Goal: Task Accomplishment & Management: Manage account settings

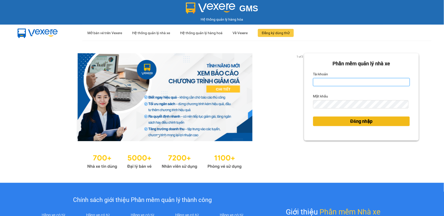
type input "thanhtam.vtp"
click at [341, 121] on button "Đăng nhập" at bounding box center [361, 122] width 97 height 10
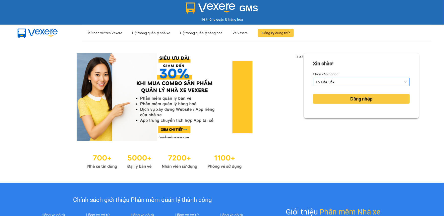
click at [340, 79] on span "PV Đắk Sắk" at bounding box center [361, 82] width 91 height 8
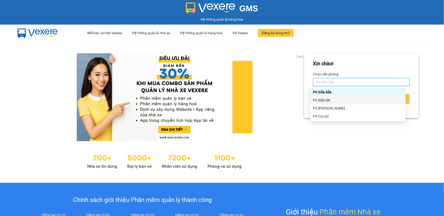
click at [335, 97] on div "PV Đắk Mil" at bounding box center [358, 100] width 96 height 8
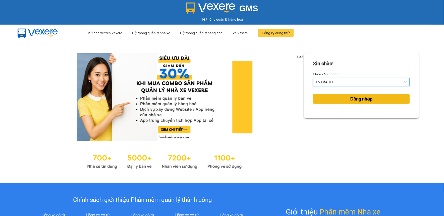
click at [334, 96] on button "Đăng nhập" at bounding box center [361, 99] width 97 height 10
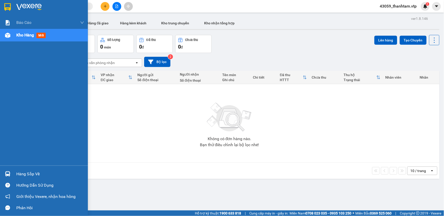
click at [35, 175] on div "Hàng sắp về" at bounding box center [50, 174] width 68 height 8
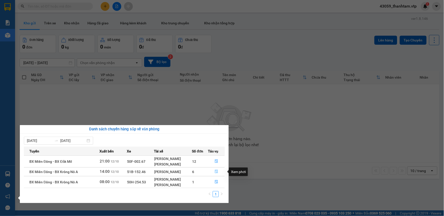
click at [217, 172] on icon "file-done" at bounding box center [217, 172] width 4 height 4
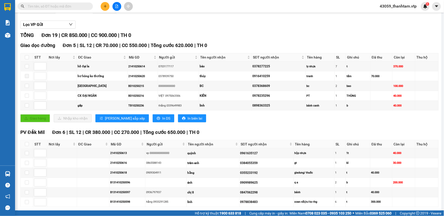
scroll to position [56, 0]
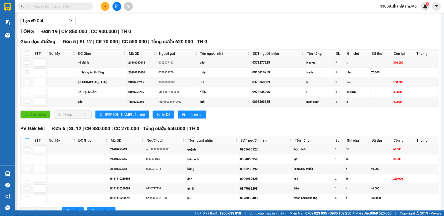
click at [26, 140] on input "checkbox" at bounding box center [27, 140] width 4 height 4
checkbox input "true"
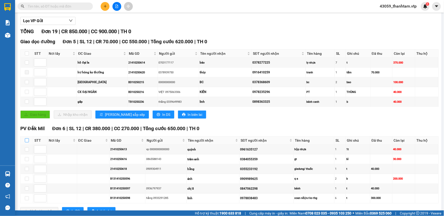
checkbox input "true"
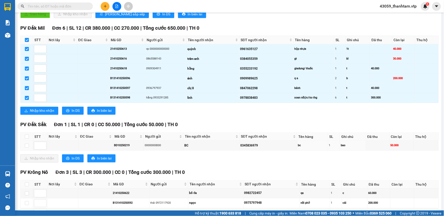
scroll to position [167, 0]
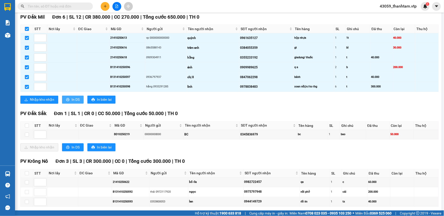
click at [72, 102] on span "In DS" at bounding box center [76, 100] width 8 height 6
click at [55, 99] on button "Nhập kho nhận" at bounding box center [39, 100] width 38 height 8
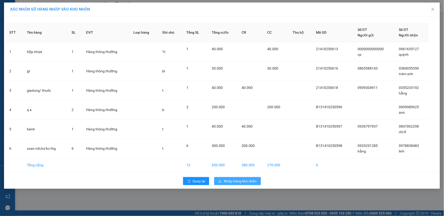
click at [234, 180] on span "Nhập hàng kho nhận" at bounding box center [240, 181] width 33 height 6
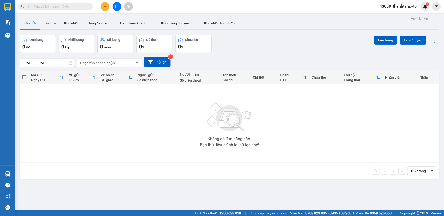
click at [50, 23] on button "Trên xe" at bounding box center [50, 23] width 20 height 12
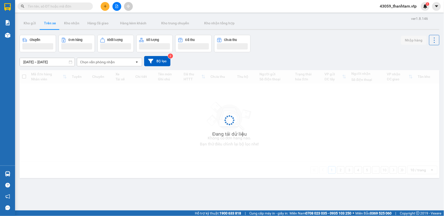
click at [101, 62] on div "Chọn văn phòng nhận" at bounding box center [97, 62] width 35 height 5
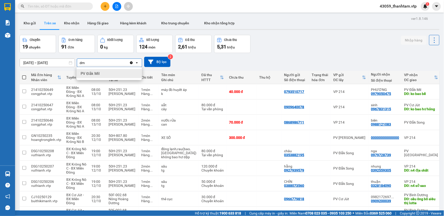
type input "dm"
click at [103, 74] on div "PV Đắk Mil" at bounding box center [109, 73] width 65 height 9
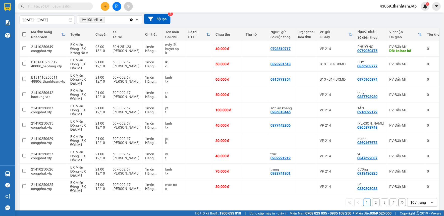
scroll to position [50, 0]
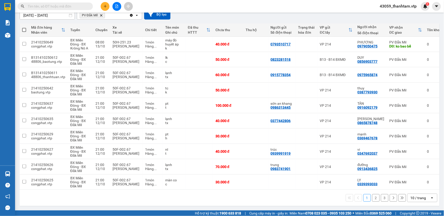
click at [421, 198] on div "10 / trang" at bounding box center [419, 197] width 16 height 5
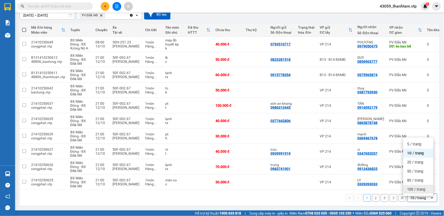
click at [419, 187] on span "100 / trang" at bounding box center [416, 189] width 18 height 5
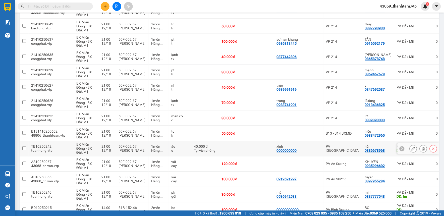
scroll to position [107, 0]
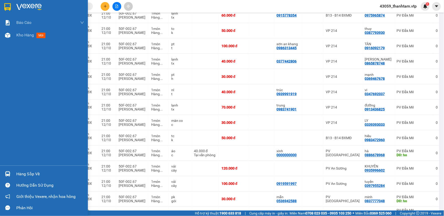
click at [34, 172] on div "Hàng sắp về" at bounding box center [50, 174] width 68 height 8
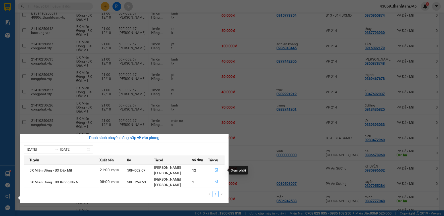
click at [215, 171] on icon "file-done" at bounding box center [217, 170] width 4 height 4
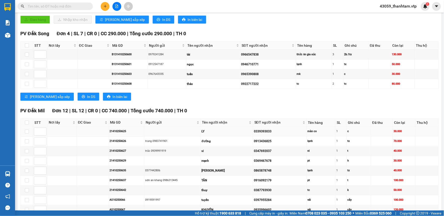
scroll to position [139, 0]
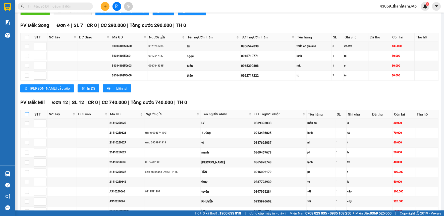
click at [27, 114] on input "checkbox" at bounding box center [27, 114] width 4 height 4
checkbox input "true"
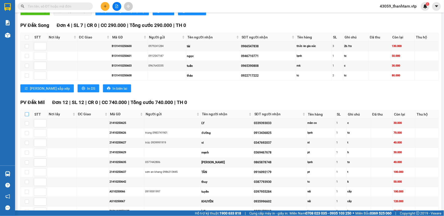
checkbox input "true"
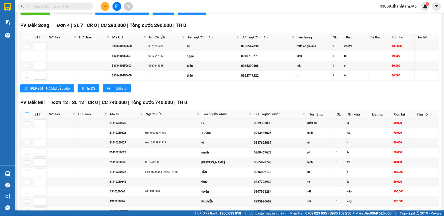
checkbox input "true"
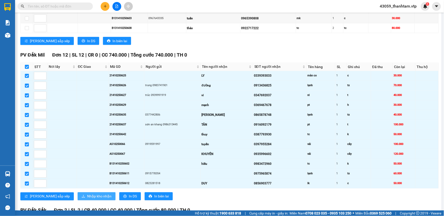
scroll to position [250, 0]
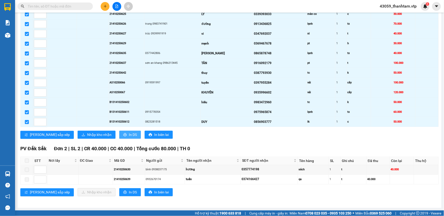
click at [129, 134] on span "In DS" at bounding box center [133, 135] width 8 height 6
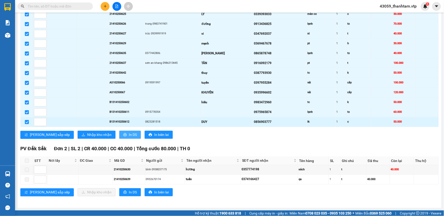
scroll to position [0, 0]
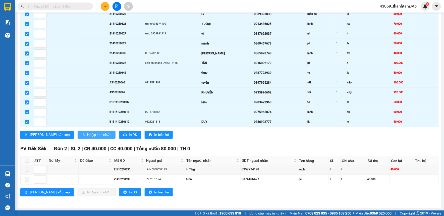
click at [78, 135] on button "Nhập kho nhận" at bounding box center [97, 135] width 38 height 8
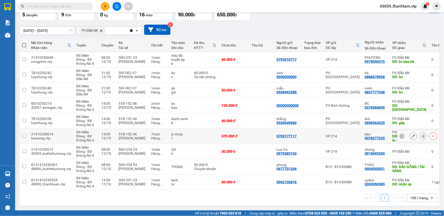
click at [410, 135] on button at bounding box center [413, 136] width 7 height 9
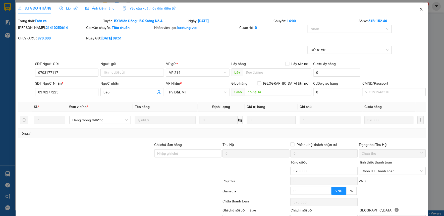
click at [420, 10] on icon "close" at bounding box center [421, 9] width 3 height 3
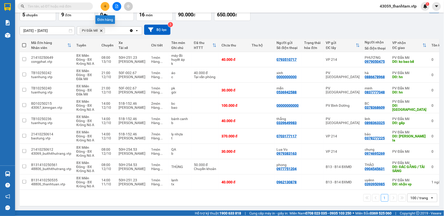
click at [107, 7] on icon "plus" at bounding box center [105, 7] width 4 height 4
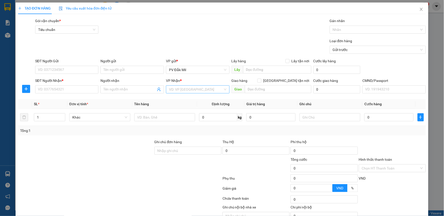
click at [202, 88] on input "search" at bounding box center [196, 90] width 54 height 8
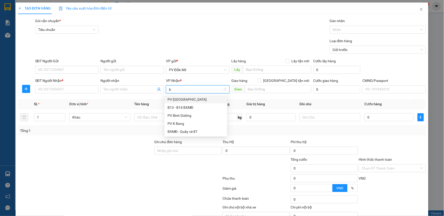
type input "bd"
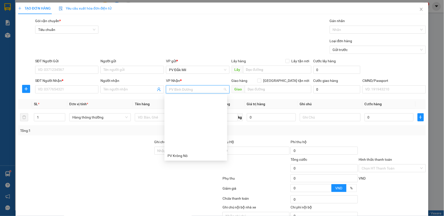
click at [194, 216] on div "PV Bình Dương" at bounding box center [195, 220] width 57 height 6
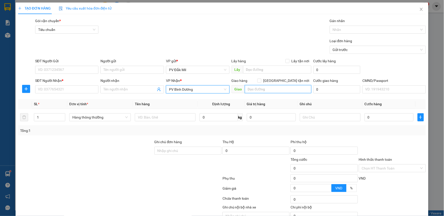
click at [259, 88] on input "text" at bounding box center [278, 89] width 67 height 8
type input "c"
type input "qua ttp lái thiêu ([GEOGRAPHIC_DATA])"
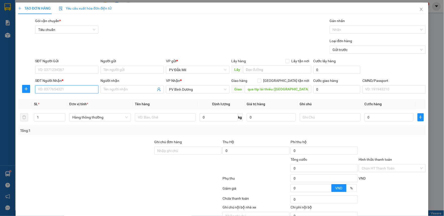
click at [72, 87] on input "SĐT Người Nhận *" at bounding box center [67, 89] width 64 height 8
type input "0359048707"
click at [71, 70] on input "SĐT Người Gửi" at bounding box center [67, 70] width 64 height 8
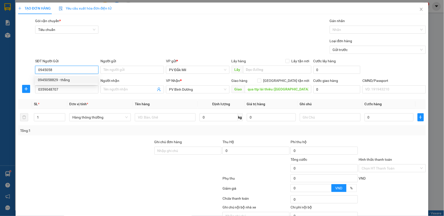
click at [76, 80] on div "0945058829 - thăng" at bounding box center [66, 80] width 57 height 6
type input "0945058829"
type input "thăng"
type input "0945058829"
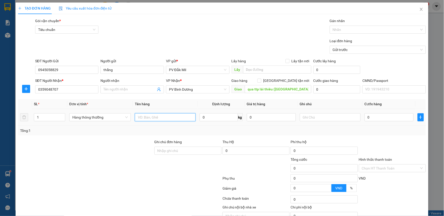
click at [171, 118] on input "text" at bounding box center [165, 117] width 61 height 8
type input "tp"
click at [310, 115] on input "text" at bounding box center [330, 117] width 61 height 8
type input "thùng"
click at [376, 115] on input "0" at bounding box center [389, 117] width 49 height 8
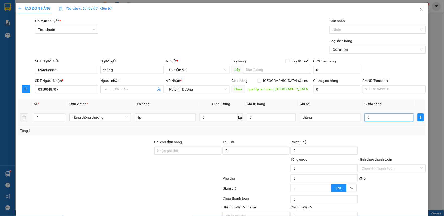
type input "5"
type input "50"
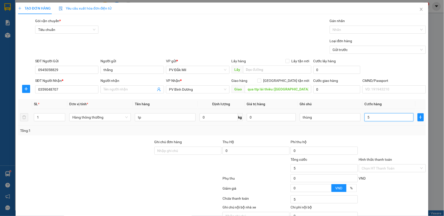
type input "50"
type input "500"
type input "5.000"
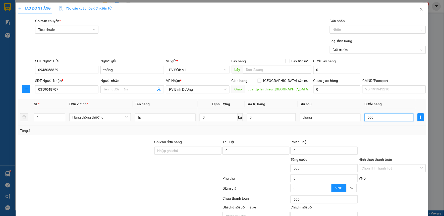
type input "5.000"
type input "50.000"
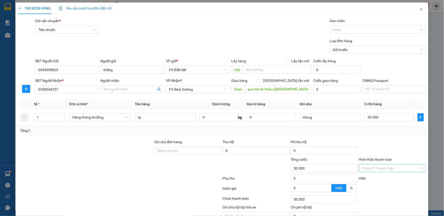
click at [380, 170] on input "Hình thức thanh toán" at bounding box center [391, 168] width 58 height 8
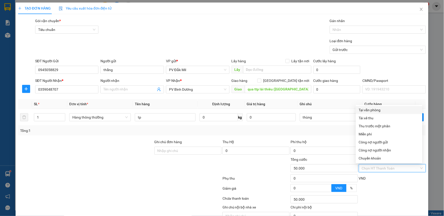
click at [370, 111] on div "Tại văn phòng" at bounding box center [389, 110] width 61 height 6
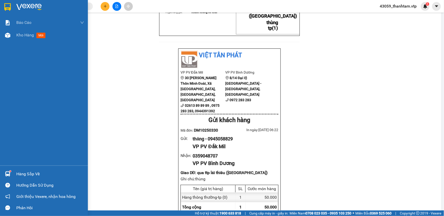
click at [9, 8] on img at bounding box center [7, 7] width 7 height 8
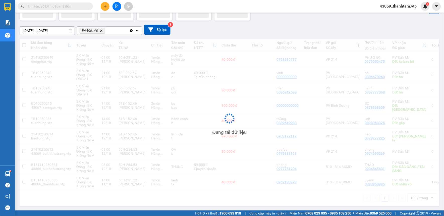
click at [304, 35] on div "[DATE] – [DATE] Press the down arrow key to interact with the calendar and sele…" at bounding box center [230, 30] width 420 height 10
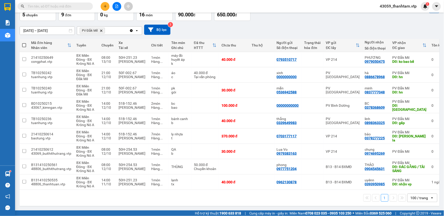
click at [74, 4] on input "text" at bounding box center [57, 7] width 59 height 6
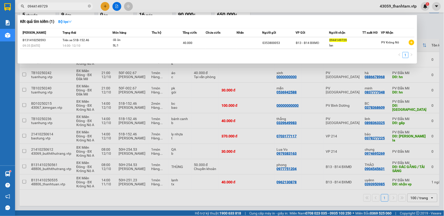
type input "0944149729"
click at [189, 68] on div at bounding box center [222, 108] width 444 height 216
click at [89, 6] on icon "close-circle" at bounding box center [89, 6] width 3 height 3
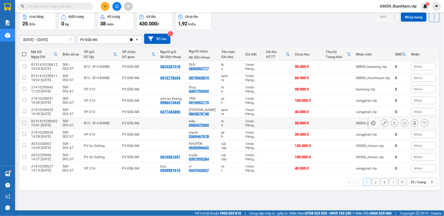
click at [383, 123] on icon at bounding box center [385, 123] width 4 height 4
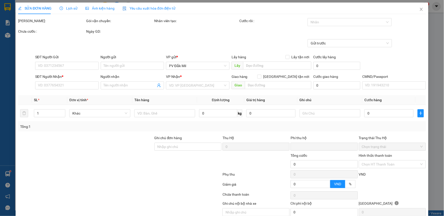
type input "2.500"
type input "0983472960"
type input "hiếu"
type input "5"
type input "0"
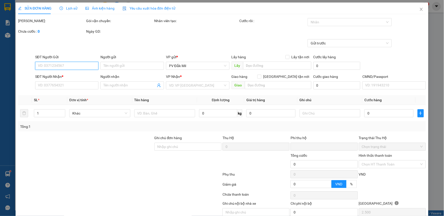
type input "50.000"
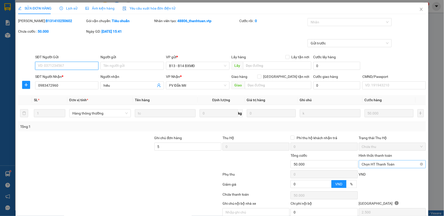
click at [370, 160] on span "Chọn HT Thanh Toán" at bounding box center [392, 164] width 61 height 8
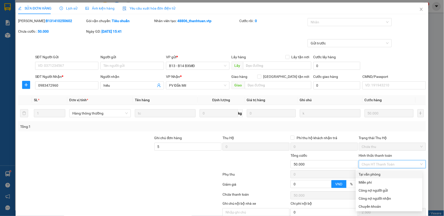
click at [371, 172] on div "Tại văn phòng" at bounding box center [389, 175] width 61 height 6
type input "0"
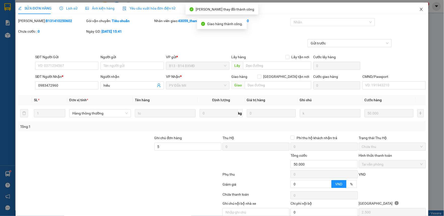
click at [419, 11] on icon "close" at bounding box center [421, 9] width 4 height 4
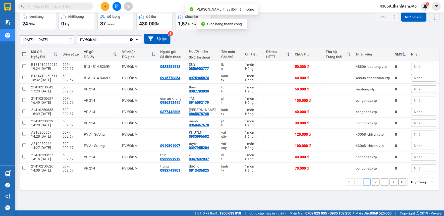
click at [310, 30] on div "Đơn hàng 24 đơn Khối lượng 0 kg Số lượng 37 món Đã thu 430.000 đ Chưa thu 1,87 …" at bounding box center [230, 21] width 420 height 18
click at [38, 6] on button "Kho gửi" at bounding box center [30, 0] width 20 height 12
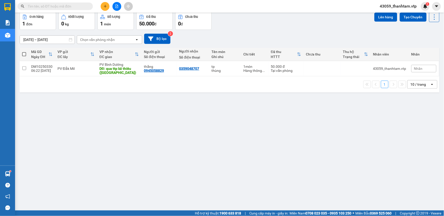
click at [48, 6] on button "Trên xe" at bounding box center [50, 0] width 20 height 12
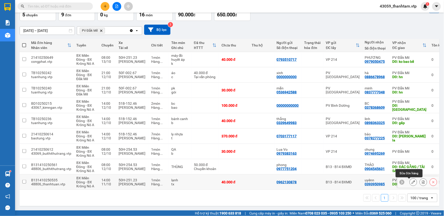
click at [410, 182] on button at bounding box center [413, 182] width 7 height 9
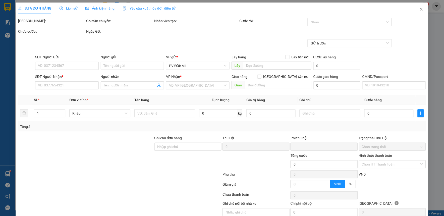
type input "2.000"
type input "0962130878"
type input "0393950985"
type input "uyênn"
type input "nhận vp"
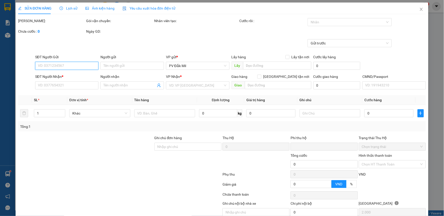
type input "0"
type input "40.000"
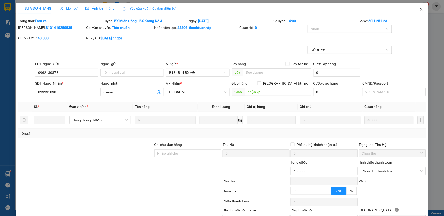
click at [416, 12] on span "Close" at bounding box center [421, 10] width 14 height 14
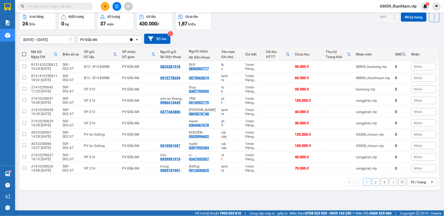
click at [421, 183] on div "10 / trang" at bounding box center [419, 182] width 16 height 5
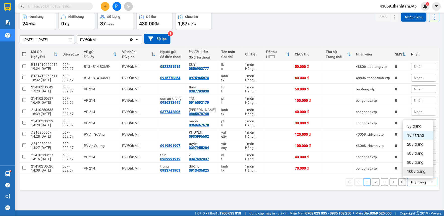
click at [420, 174] on span "100 / trang" at bounding box center [416, 171] width 18 height 5
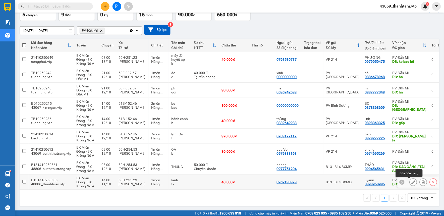
click at [412, 180] on icon at bounding box center [414, 182] width 4 height 4
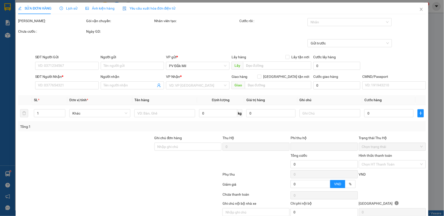
type input "0962130878"
type input "0393950985"
type input "uyênn"
type input "nhận vp"
type input "0"
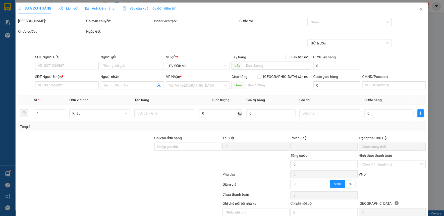
type input "40.000"
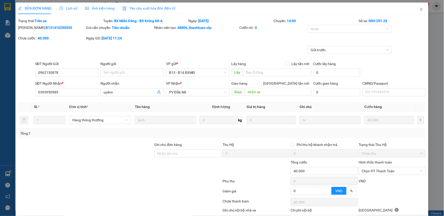
click at [72, 9] on span "Lịch sử" at bounding box center [69, 8] width 18 height 4
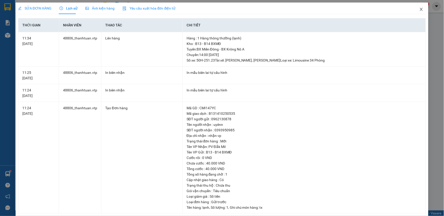
click at [419, 11] on icon "close" at bounding box center [421, 9] width 4 height 4
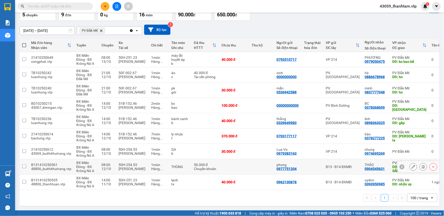
click at [412, 165] on icon at bounding box center [414, 167] width 4 height 4
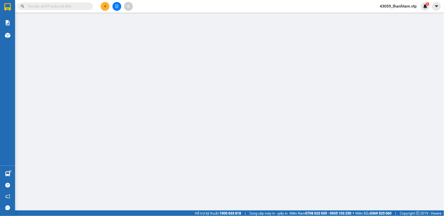
type input "2.500"
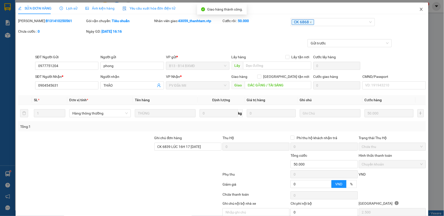
click at [419, 8] on icon "close" at bounding box center [421, 9] width 4 height 4
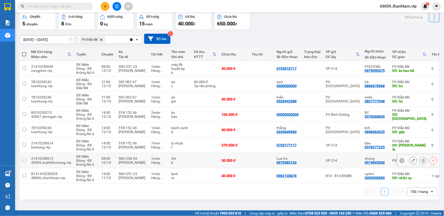
drag, startPoint x: 23, startPoint y: 161, endPoint x: 24, endPoint y: 157, distance: 4.2
click at [23, 161] on input "checkbox" at bounding box center [24, 160] width 4 height 4
checkbox input "true"
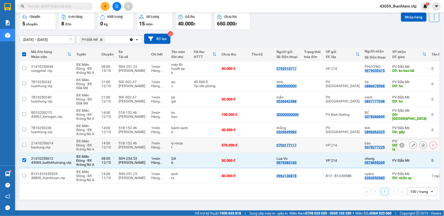
click at [25, 144] on input "checkbox" at bounding box center [24, 145] width 4 height 4
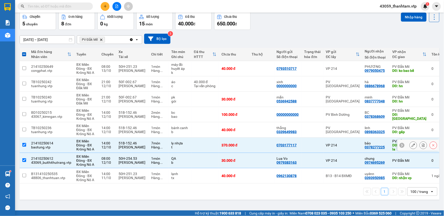
click at [24, 144] on input "checkbox" at bounding box center [24, 145] width 4 height 4
checkbox input "false"
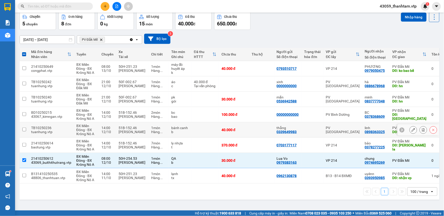
drag, startPoint x: 23, startPoint y: 130, endPoint x: 23, endPoint y: 126, distance: 3.8
click at [23, 130] on input "checkbox" at bounding box center [24, 130] width 4 height 4
checkbox input "true"
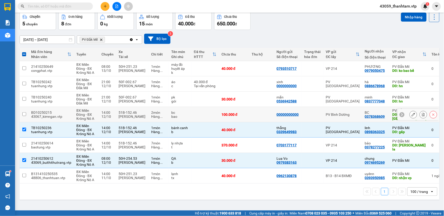
click at [25, 113] on input "checkbox" at bounding box center [24, 114] width 4 height 4
checkbox input "true"
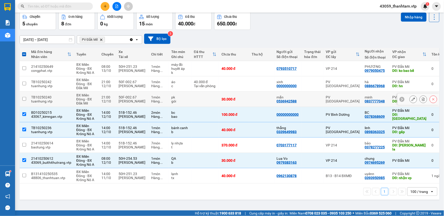
click at [24, 99] on input "checkbox" at bounding box center [24, 99] width 4 height 4
checkbox input "true"
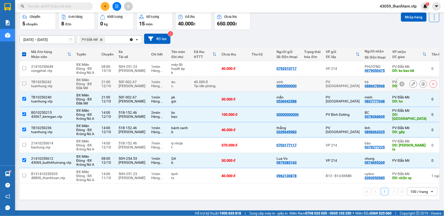
click at [24, 86] on td at bounding box center [24, 83] width 9 height 15
checkbox input "true"
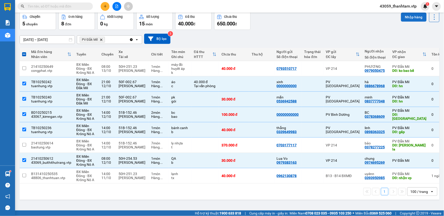
click at [406, 19] on button "Nhập hàng" at bounding box center [414, 17] width 26 height 9
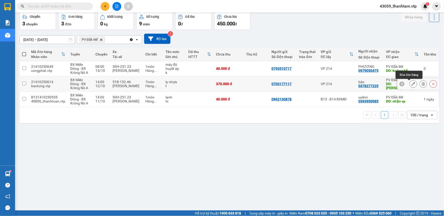
click at [412, 82] on icon at bounding box center [414, 84] width 4 height 4
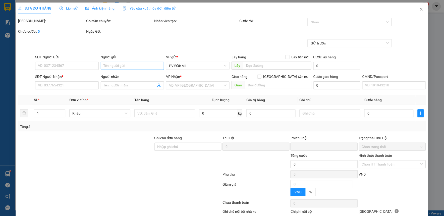
type input "0703177117"
type input "0378277225"
type input "bảo"
type input "hồ đại la"
type input "0"
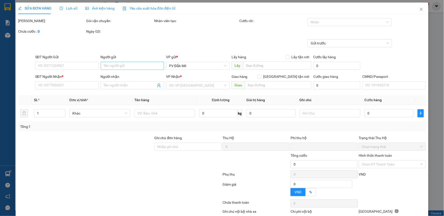
type input "370.000"
type input "18.500"
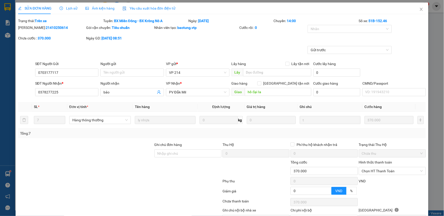
click at [186, 96] on div "VP Nhận * PV Đắk Mil" at bounding box center [198, 90] width 64 height 18
click at [187, 92] on span "PV Đắk Mil" at bounding box center [198, 92] width 58 height 8
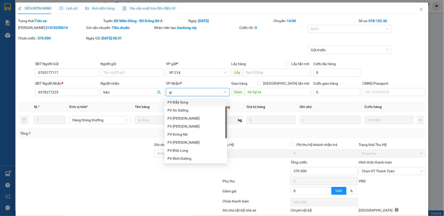
type input "gia"
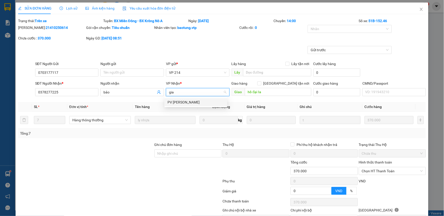
click at [188, 101] on div "PV [PERSON_NAME]" at bounding box center [195, 102] width 57 height 6
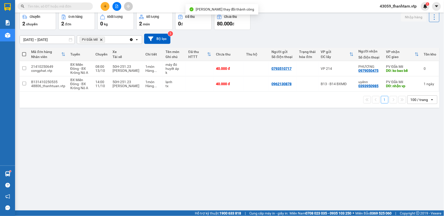
click at [279, 175] on div "ver 1.8.146 Kho gửi Trên xe Kho nhận Hàng đã giao Hàng kèm khách Kho trung chuy…" at bounding box center [230, 100] width 424 height 216
click at [33, 6] on button "Kho gửi" at bounding box center [30, 0] width 20 height 12
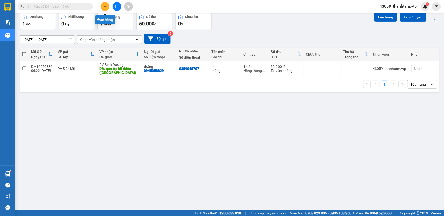
click at [106, 7] on icon "plus" at bounding box center [105, 7] width 4 height 4
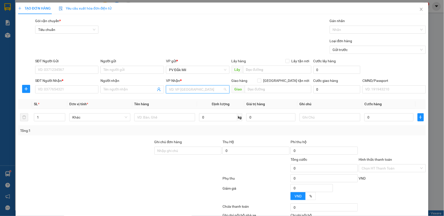
click at [193, 87] on input "search" at bounding box center [196, 90] width 54 height 8
type input "tb"
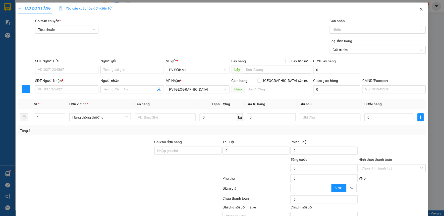
click at [419, 7] on span "Close" at bounding box center [421, 10] width 14 height 14
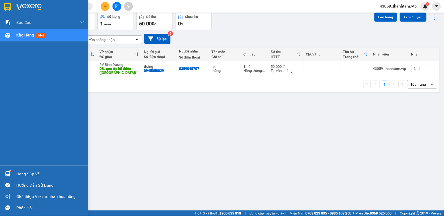
click at [9, 10] on img at bounding box center [7, 7] width 7 height 8
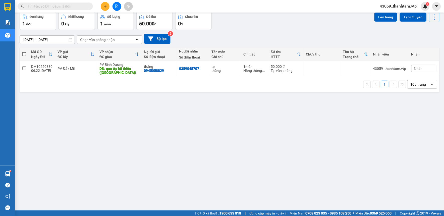
click at [105, 8] on icon "plus" at bounding box center [105, 7] width 4 height 4
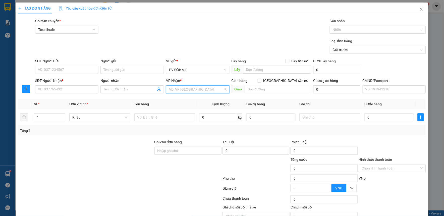
click at [187, 92] on input "search" at bounding box center [196, 90] width 54 height 8
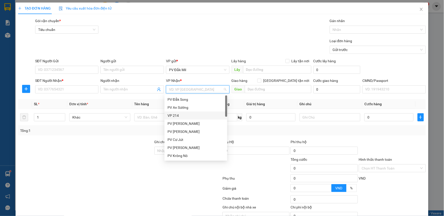
click at [186, 115] on div "VP 214" at bounding box center [195, 116] width 57 height 6
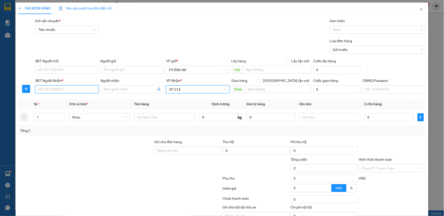
click at [64, 91] on input "SĐT Người Nhận *" at bounding box center [67, 89] width 64 height 8
type input "0842442589"
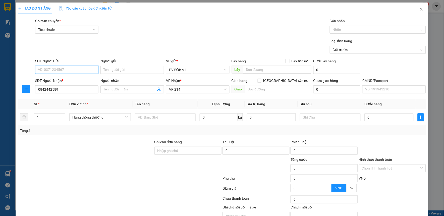
click at [58, 71] on input "SĐT Người Gửi" at bounding box center [67, 70] width 64 height 8
type input "0963061019"
click at [55, 80] on div "0963061019 - anh phúc" at bounding box center [66, 80] width 57 height 6
type input "anh phúc"
type input "0963061019"
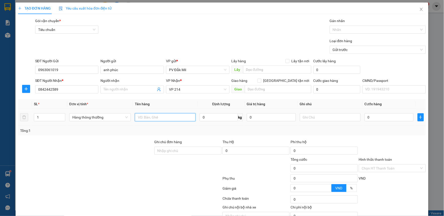
click at [146, 117] on input "text" at bounding box center [165, 117] width 61 height 8
type input "gạo"
click at [343, 119] on input "text" at bounding box center [330, 117] width 61 height 8
type input "bovj"
click at [368, 119] on input "0" at bounding box center [389, 117] width 49 height 8
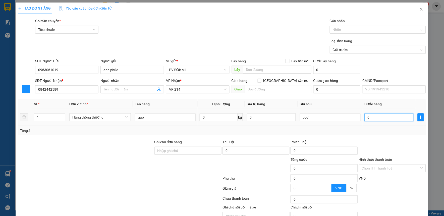
type input "5"
type input "50"
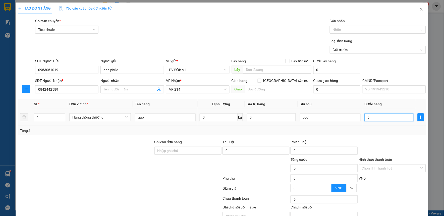
type input "50"
type input "500"
type input "5.000"
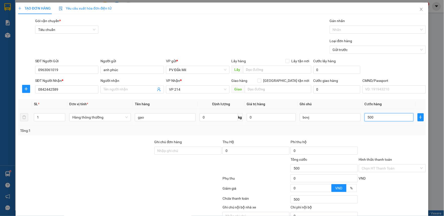
type input "5.000"
type input "50.000"
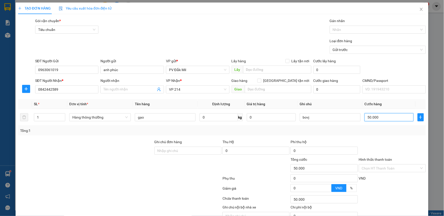
type input "50.000"
click at [387, 164] on input "Hình thức thanh toán" at bounding box center [391, 168] width 58 height 8
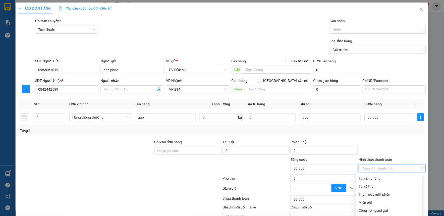
type input "0"
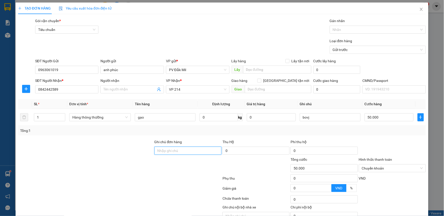
click at [197, 147] on input "Ghi chú đơn hàng" at bounding box center [187, 151] width 67 height 8
type input "tk 6868 50k lúc 6h57p"
type input "0"
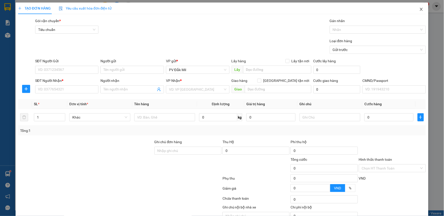
click at [419, 9] on icon "close" at bounding box center [421, 9] width 4 height 4
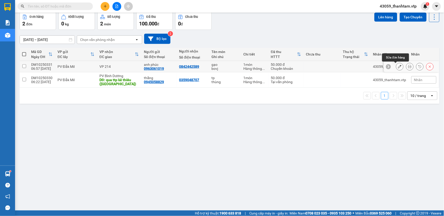
click at [396, 71] on button at bounding box center [399, 66] width 7 height 9
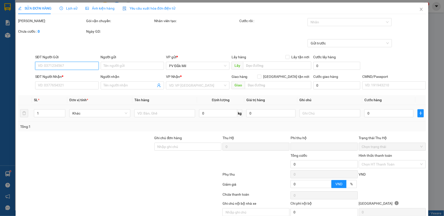
type input "0963061019"
type input "anh phúc"
type input "0842442589"
type input "tk 6868 50k lúc 6h57p"
type input "0"
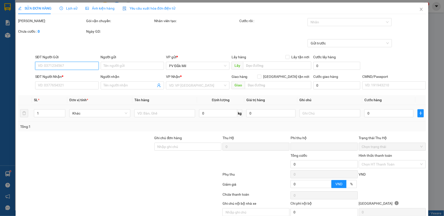
type input "50.000"
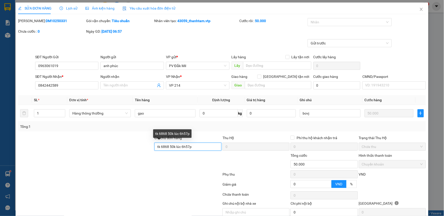
click at [205, 147] on input "tk 6868 50k lúc 6h57p" at bounding box center [187, 147] width 67 height 8
type input "tk 6868 50k lúc 6h57p 13/10"
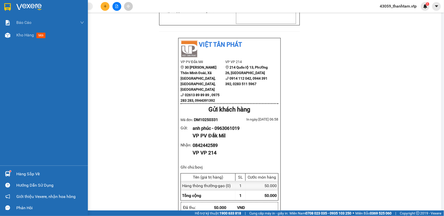
click at [7, 8] on img at bounding box center [7, 7] width 7 height 8
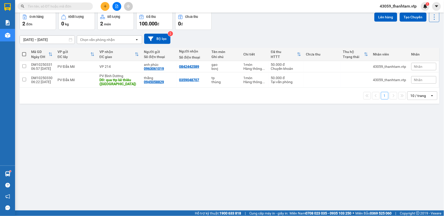
click at [67, 6] on button "Kho nhận" at bounding box center [71, 0] width 23 height 12
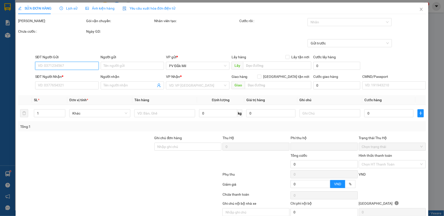
type input "5.000"
click at [367, 160] on input "Hình thức thanh toán" at bounding box center [391, 164] width 58 height 8
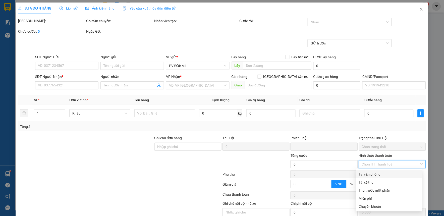
type input "0919591997"
type input "0397955284"
type input "tuyến"
type input "0"
type input "100.000"
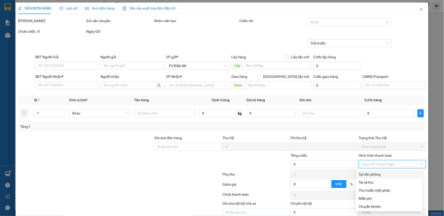
type input "100.000"
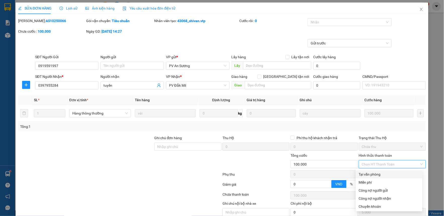
click at [368, 172] on div "Tại văn phòng" at bounding box center [389, 175] width 61 height 6
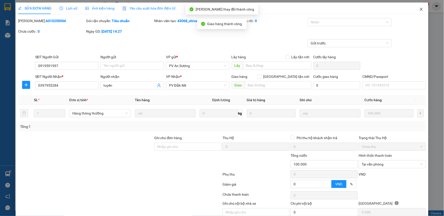
click at [420, 10] on icon "close" at bounding box center [421, 9] width 3 height 3
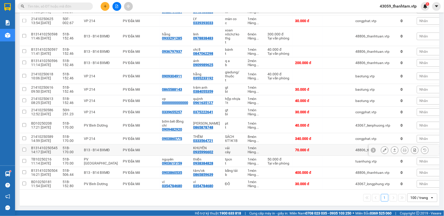
click at [383, 150] on icon at bounding box center [385, 150] width 4 height 4
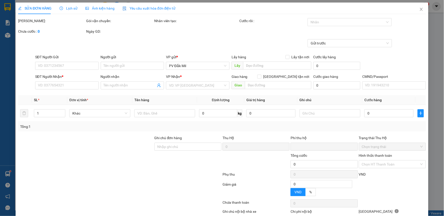
type input "0935996602"
type input "KHUYÊN"
type input "0"
type input "70.000"
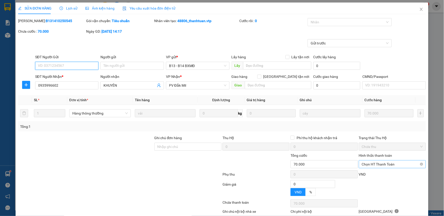
type input "3.500"
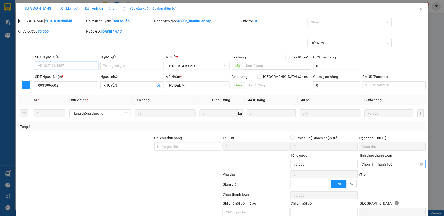
click at [378, 160] on span "Chọn HT Thanh Toán" at bounding box center [392, 164] width 61 height 8
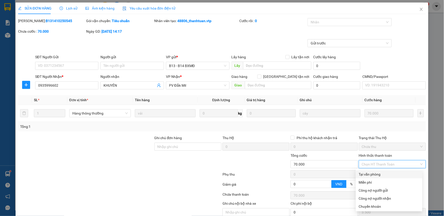
click at [380, 172] on div "Tại văn phòng" at bounding box center [389, 175] width 61 height 6
type input "0"
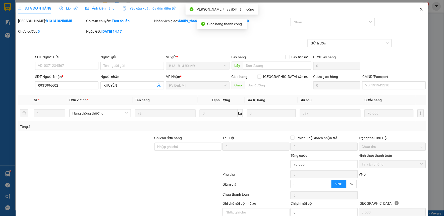
click at [419, 9] on icon "close" at bounding box center [421, 9] width 4 height 4
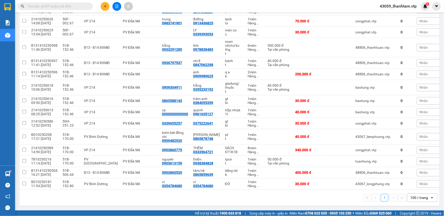
drag, startPoint x: 258, startPoint y: 129, endPoint x: 249, endPoint y: 131, distance: 8.8
drag, startPoint x: 249, startPoint y: 131, endPoint x: 325, endPoint y: 154, distance: 79.1
checkbox input "false"
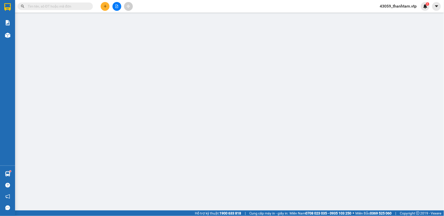
type input "0935996602"
type input "KHUYÊN"
type input "0"
type input "120.000"
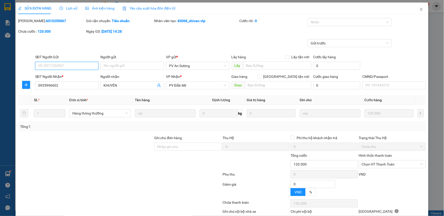
type input "6.000"
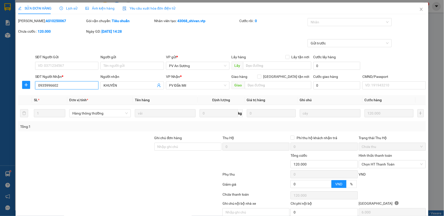
drag, startPoint x: 66, startPoint y: 86, endPoint x: 9, endPoint y: 94, distance: 57.1
click at [11, 94] on div "SỬA ĐƠN HÀNG Lịch sử Ảnh kiện hàng Yêu cầu xuất hóa đơn điện tử Total Paid Fee …" at bounding box center [222, 108] width 444 height 216
click at [419, 8] on icon "close" at bounding box center [421, 9] width 4 height 4
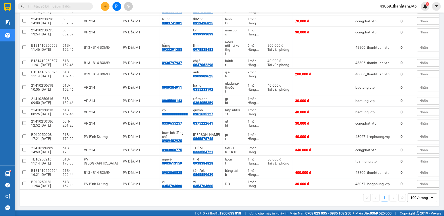
click at [53, 7] on input "text" at bounding box center [57, 7] width 59 height 6
paste input "0935996602"
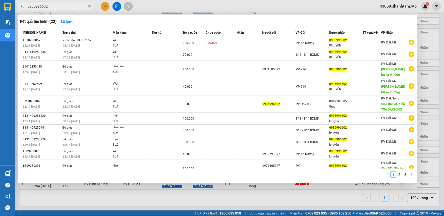
type input "0935996602"
click at [215, 192] on div at bounding box center [222, 108] width 444 height 216
click at [59, 8] on input "0935996602" at bounding box center [57, 7] width 59 height 6
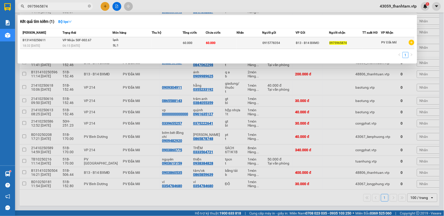
type input "0975965874"
click at [181, 41] on td at bounding box center [167, 43] width 31 height 12
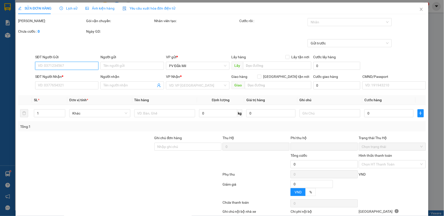
type input "3.000"
type input "0915778354"
type input "0975965874"
type input "0"
type input "60.000"
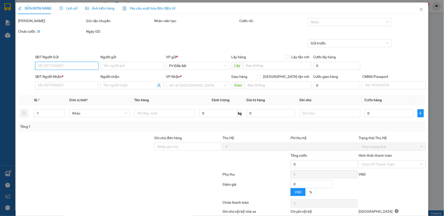
type input "60.000"
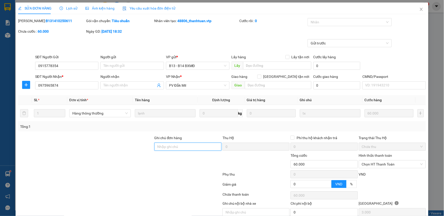
click at [174, 148] on input "Ghi chú đơn hàng" at bounding box center [187, 147] width 67 height 8
click at [129, 86] on input "Người nhận" at bounding box center [129, 86] width 52 height 6
type input "sai số ng nhận ,ll ng gửi k nghe máy"
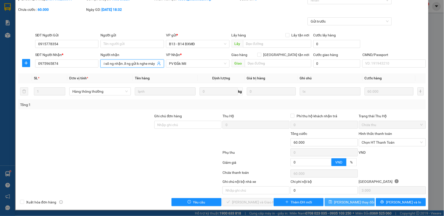
type input "sai số ng nhận ,ll ng gửi k nghe máy"
click at [344, 202] on span "[PERSON_NAME] thay đổi" at bounding box center [354, 202] width 40 height 6
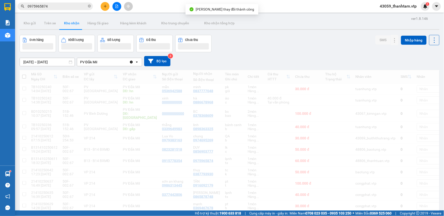
click at [294, 52] on div "11/10/2025 – 13/10/2025 Press the down arrow key to interact with the calendar …" at bounding box center [230, 61] width 420 height 18
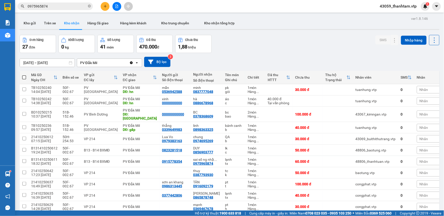
click at [239, 48] on div "Đơn hàng 27 đơn Khối lượng 0 kg Số lượng 41 món Đã thu 470.000 đ Chưa thu 1,88 …" at bounding box center [230, 44] width 420 height 18
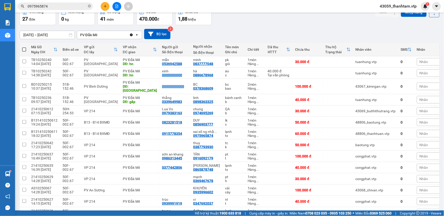
scroll to position [56, 0]
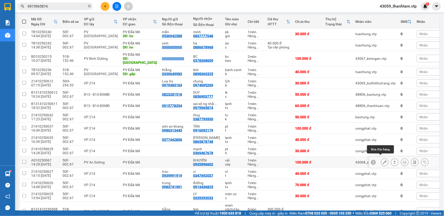
click at [383, 160] on icon at bounding box center [385, 162] width 4 height 4
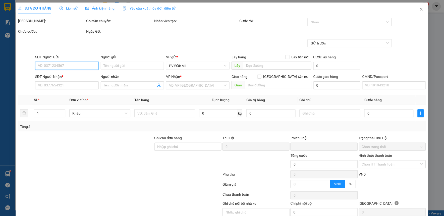
type input "5.000"
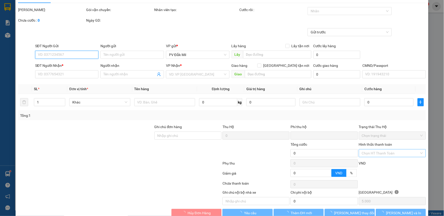
scroll to position [22, 0]
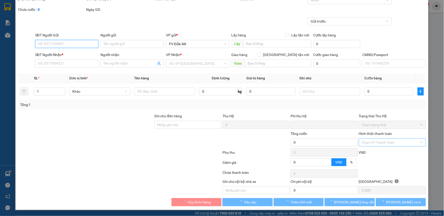
type input "0935996602"
type input "KHUYÊN"
type input "0"
type input "100.000"
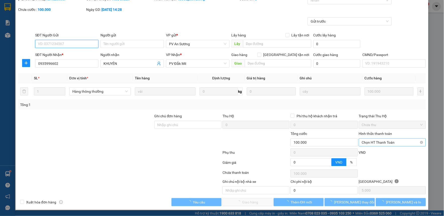
click at [374, 141] on span "Chọn HT Thanh Toán" at bounding box center [392, 143] width 61 height 8
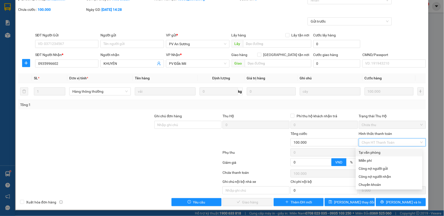
click at [373, 151] on div "Tại văn phòng" at bounding box center [389, 153] width 61 height 6
type input "0"
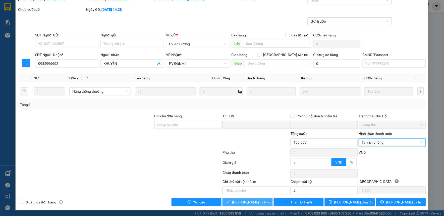
click at [244, 201] on span "[PERSON_NAME] và Giao hàng" at bounding box center [256, 202] width 48 height 6
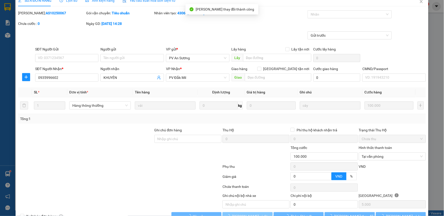
scroll to position [0, 0]
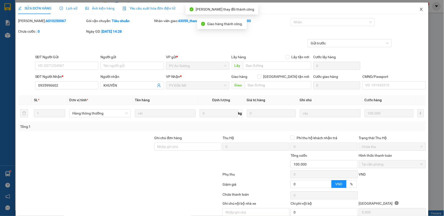
click at [419, 10] on icon "close" at bounding box center [421, 9] width 4 height 4
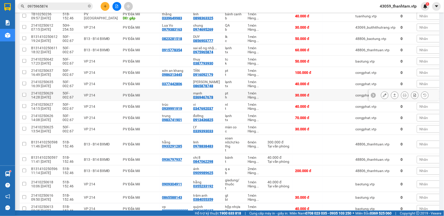
scroll to position [139, 0]
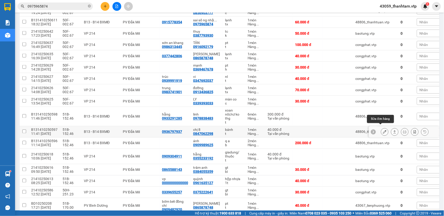
click at [383, 130] on icon at bounding box center [385, 132] width 4 height 4
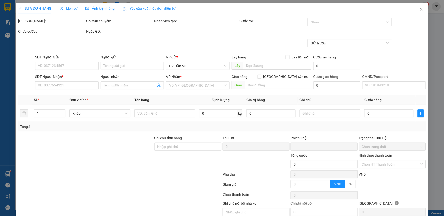
type input "0936797937"
type input "0847062298"
type input "chị 8"
type input "0"
type input "40.000"
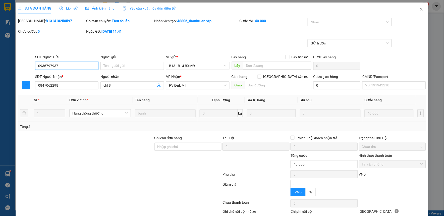
type input "2.000"
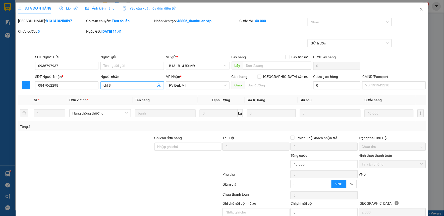
click at [131, 85] on input "chị 8" at bounding box center [129, 86] width 52 height 6
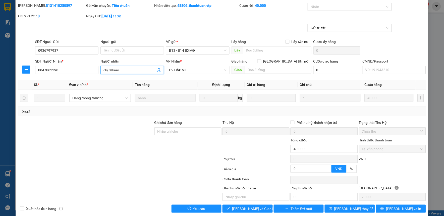
scroll to position [22, 0]
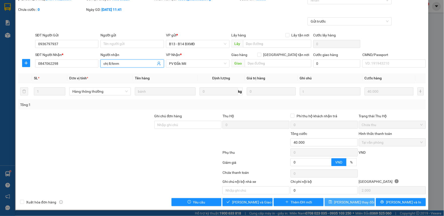
type input "chị 8/knm"
click at [333, 201] on button "[PERSON_NAME] thay đổi" at bounding box center [350, 202] width 50 height 8
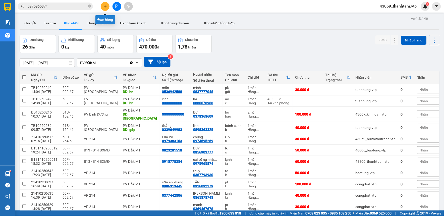
click at [105, 8] on icon "plus" at bounding box center [105, 7] width 4 height 4
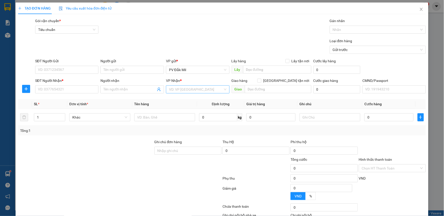
click at [191, 92] on input "search" at bounding box center [196, 90] width 54 height 8
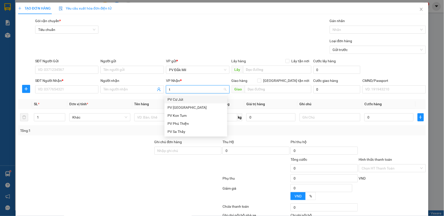
type input "tb"
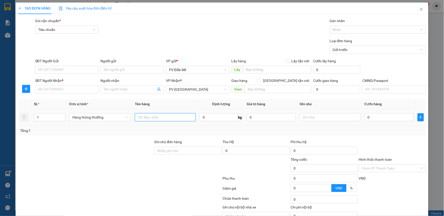
click at [162, 114] on input "text" at bounding box center [165, 117] width 61 height 8
type input "mật ong"
click at [52, 118] on input "1" at bounding box center [49, 117] width 31 height 8
type input "2"
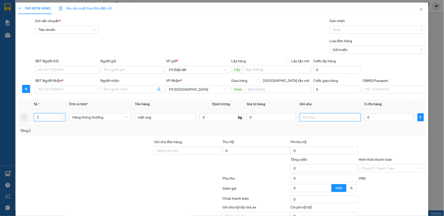
click at [335, 117] on input "text" at bounding box center [330, 117] width 61 height 8
type input "t"
type input "can ,k bao bể"
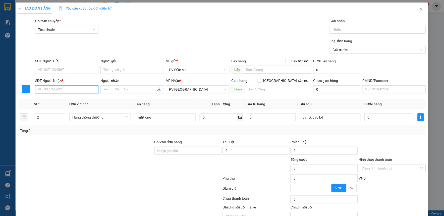
click at [70, 89] on input "SĐT Người Nhận *" at bounding box center [67, 89] width 64 height 8
click at [73, 69] on input "SĐT Người Gửi" at bounding box center [67, 70] width 64 height 8
click at [41, 71] on input "094520557" at bounding box center [67, 70] width 64 height 8
type input "0974520557"
click at [51, 89] on input "SĐT Người Nhận *" at bounding box center [67, 89] width 64 height 8
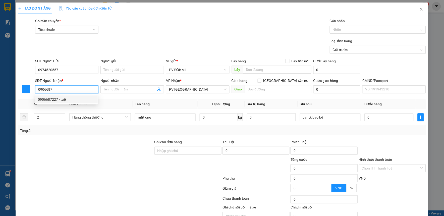
click at [68, 101] on div "0906687227 - tuệ" at bounding box center [66, 100] width 57 height 6
type input "0906687227"
type input "tuệ"
type input "0906687227"
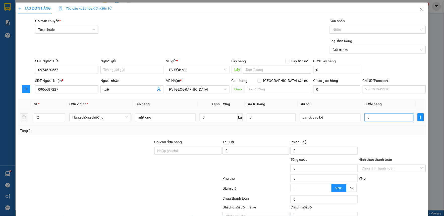
click at [374, 119] on input "0" at bounding box center [389, 117] width 49 height 8
type input "1"
type input "10"
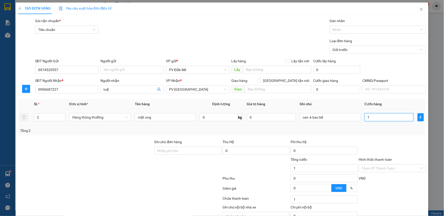
type input "10"
type input "100"
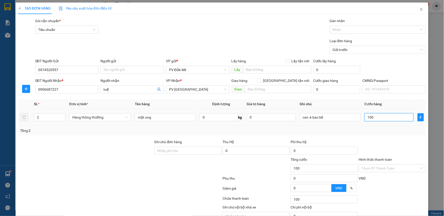
type input "1.000"
type input "10.000"
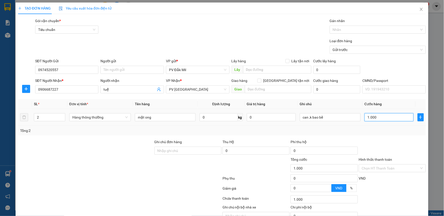
type input "10.000"
type input "100.000"
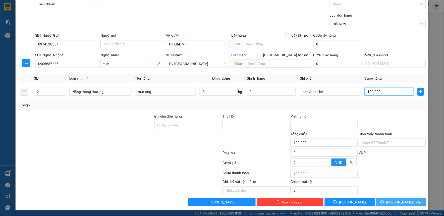
type input "100.000"
click at [395, 204] on span "[PERSON_NAME] và In" at bounding box center [403, 202] width 35 height 6
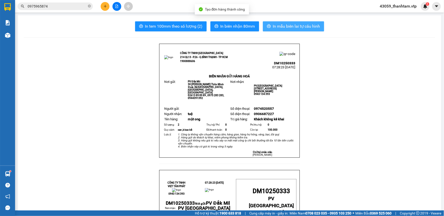
click at [288, 25] on span "In mẫu biên lai tự cấu hình" at bounding box center [296, 26] width 47 height 6
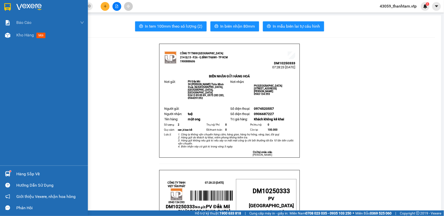
click at [5, 4] on img at bounding box center [7, 7] width 7 height 8
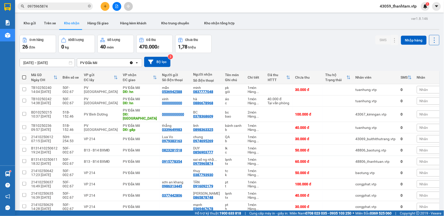
click at [243, 44] on div "Đơn hàng 26 đơn Khối lượng 0 kg Số lượng 40 món Đã thu 470.000 đ Chưa thu 1,78 …" at bounding box center [230, 44] width 420 height 18
click at [33, 22] on button "Kho gửi" at bounding box center [30, 23] width 20 height 12
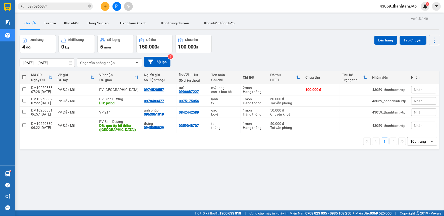
click at [55, 7] on input "0975965874" at bounding box center [57, 7] width 59 height 6
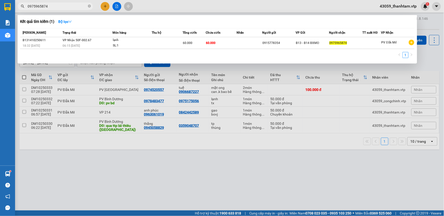
click at [55, 7] on input "0975965874" at bounding box center [57, 7] width 59 height 6
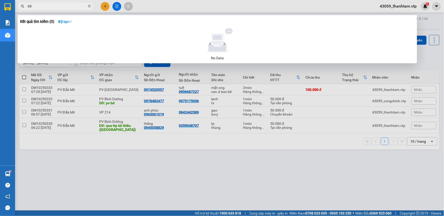
type input "0"
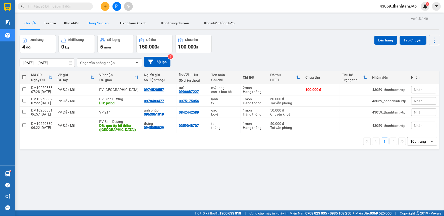
click at [94, 23] on button "Hàng đã giao" at bounding box center [97, 23] width 29 height 12
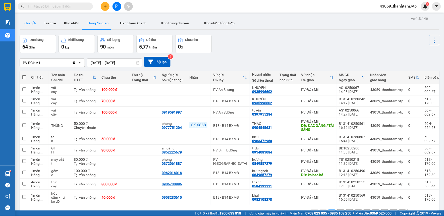
drag, startPoint x: 25, startPoint y: 23, endPoint x: 18, endPoint y: 28, distance: 9.2
click at [25, 23] on button "Kho gửi" at bounding box center [30, 23] width 20 height 12
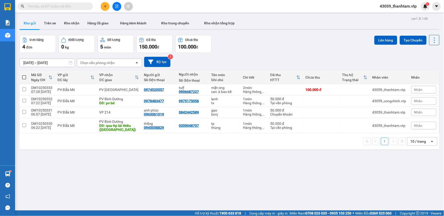
click at [291, 48] on div "Đơn hàng 4 đơn Khối lượng 0 kg Số lượng 5 món Đã thu 150.000 đ Chưa thu 100.000…" at bounding box center [230, 44] width 420 height 18
click at [71, 22] on button "Kho nhận" at bounding box center [71, 23] width 23 height 12
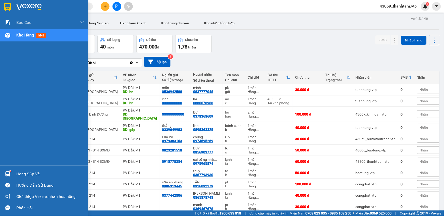
click at [5, 7] on img at bounding box center [7, 7] width 7 height 8
click at [4, 6] on img at bounding box center [7, 7] width 7 height 8
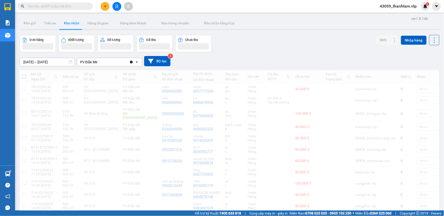
click at [245, 50] on div "Đơn hàng Khối lượng Số lượng Đã thu Chưa thu SMS Nhập hàng" at bounding box center [230, 43] width 420 height 17
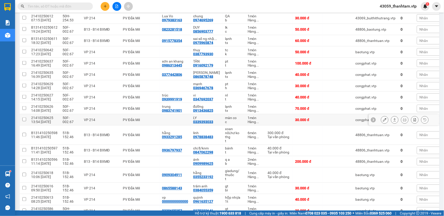
scroll to position [111, 0]
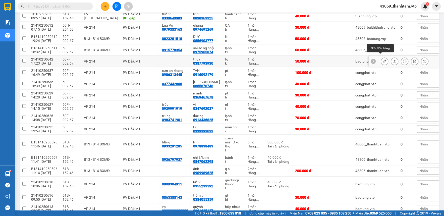
click at [381, 59] on button at bounding box center [384, 61] width 7 height 9
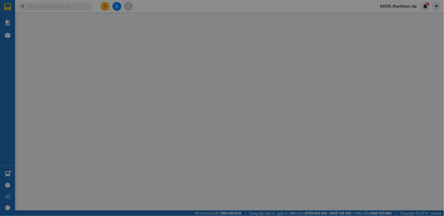
type input "0387793930"
type input "thuy"
type input "0"
type input "50.000"
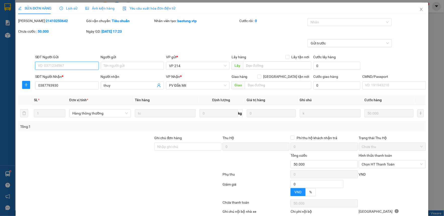
type input "2.500"
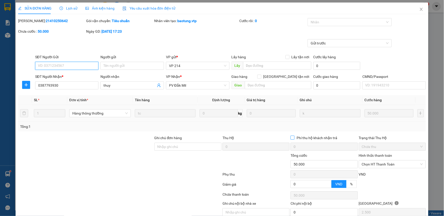
scroll to position [22, 0]
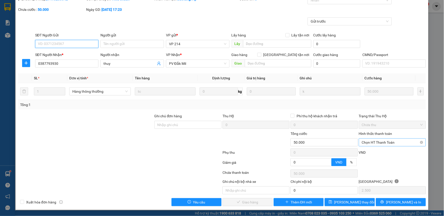
click at [378, 142] on span "Chọn HT Thanh Toán" at bounding box center [392, 143] width 61 height 8
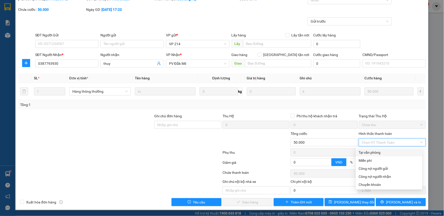
click at [382, 153] on div "Tại văn phòng" at bounding box center [389, 153] width 61 height 6
type input "0"
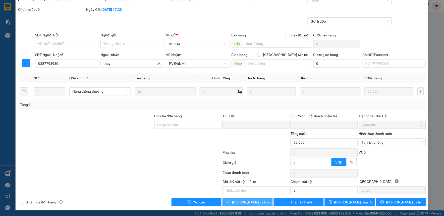
click at [260, 202] on span "[PERSON_NAME] và Giao hàng" at bounding box center [256, 202] width 48 height 6
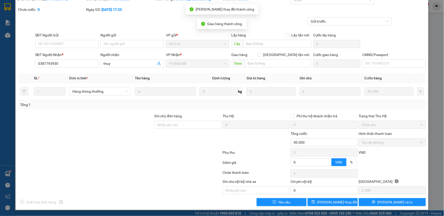
scroll to position [0, 0]
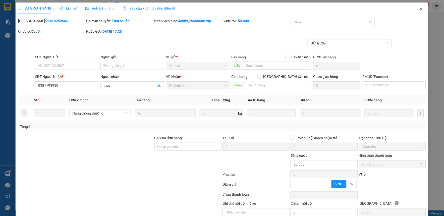
click at [419, 9] on icon "close" at bounding box center [421, 9] width 4 height 4
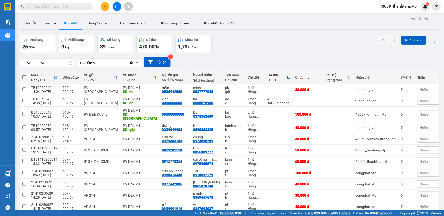
click at [214, 49] on div "Đơn hàng 25 đơn Khối lượng 0 kg Số lượng 39 món Đã thu 470.000 đ Chưa thu 1,73 …" at bounding box center [230, 44] width 420 height 18
click at [277, 39] on div "Đơn hàng 25 đơn Khối lượng 0 kg Số lượng 39 món Đã thu 470.000 đ Chưa thu 1,73 …" at bounding box center [230, 44] width 420 height 18
click at [53, 23] on button "Trên xe" at bounding box center [50, 23] width 20 height 12
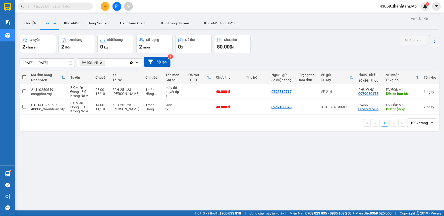
click at [260, 138] on div "ver 1.8.146 Kho gửi Trên xe Kho nhận Hàng đã giao Hàng kèm khách Kho trung chuy…" at bounding box center [230, 123] width 424 height 216
click at [263, 140] on div "ver 1.8.146 Kho gửi Trên xe Kho nhận Hàng đã giao Hàng kèm khách Kho trung chuy…" at bounding box center [230, 123] width 424 height 216
click at [296, 167] on div "ver 1.8.146 Kho gửi Trên xe Kho nhận Hàng đã giao Hàng kèm khách Kho trung chuy…" at bounding box center [230, 123] width 424 height 216
click at [360, 140] on div "ver 1.8.146 Kho gửi Trên xe Kho nhận Hàng đã giao Hàng kèm khách Kho trung chuy…" at bounding box center [230, 123] width 424 height 216
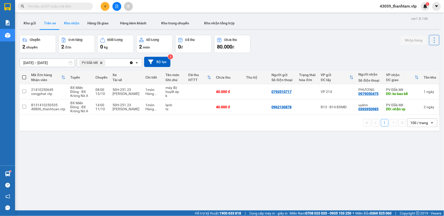
click at [72, 26] on button "Kho nhận" at bounding box center [71, 23] width 23 height 12
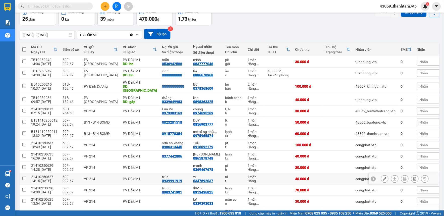
scroll to position [56, 0]
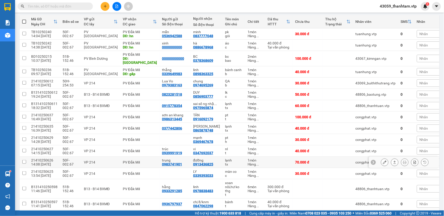
click at [381, 158] on button at bounding box center [384, 162] width 7 height 9
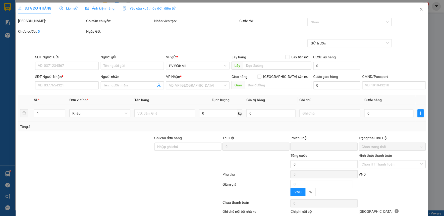
type input "0983741901"
type input "trung"
type input "0913436825"
type input "đường"
type input "0"
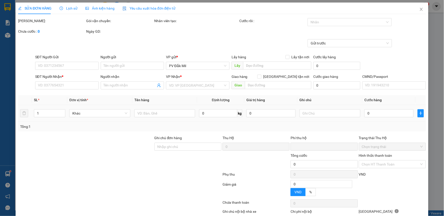
type input "70.000"
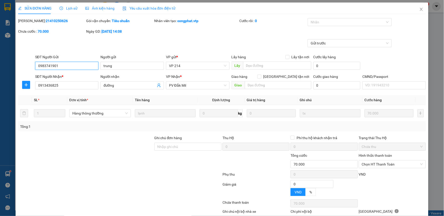
type input "3.500"
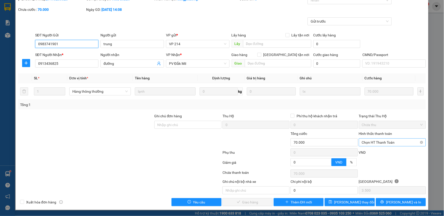
scroll to position [22, 0]
drag, startPoint x: 375, startPoint y: 139, endPoint x: 380, endPoint y: 146, distance: 8.9
click at [375, 140] on span "Chọn HT Thanh Toán" at bounding box center [392, 143] width 61 height 8
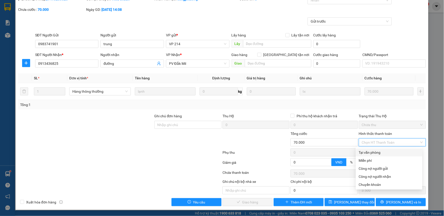
click at [382, 151] on div "Tại văn phòng" at bounding box center [389, 153] width 61 height 6
type input "0"
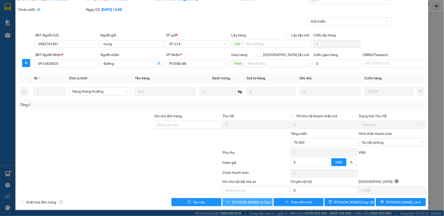
click at [237, 204] on span "[PERSON_NAME] và Giao hàng" at bounding box center [256, 202] width 48 height 6
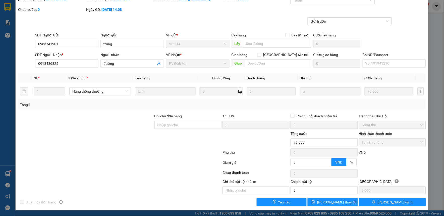
scroll to position [0, 0]
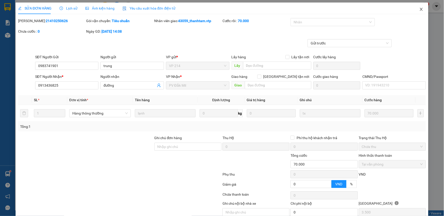
click at [420, 10] on icon "close" at bounding box center [421, 9] width 3 height 3
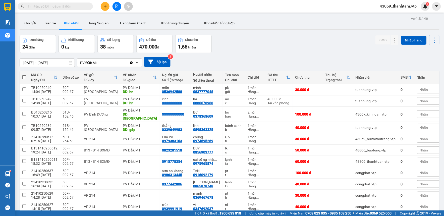
click at [235, 55] on div "11/10/2025 – 13/10/2025 Press the down arrow key to interact with the calendar …" at bounding box center [230, 62] width 420 height 18
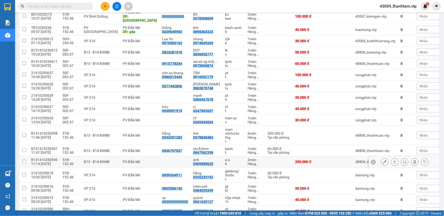
scroll to position [111, 0]
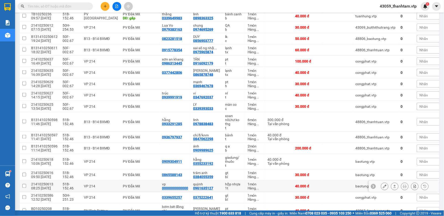
click at [383, 185] on icon at bounding box center [385, 187] width 4 height 4
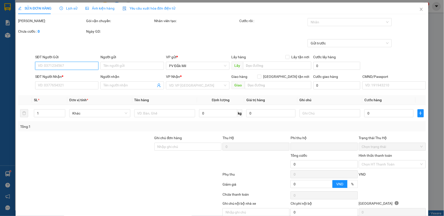
type input "2.000"
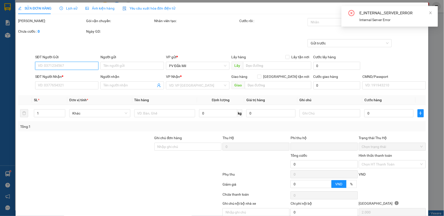
scroll to position [22, 0]
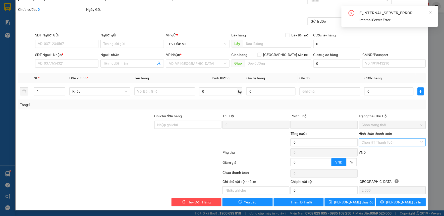
click at [364, 141] on input "Hình thức thanh toán" at bounding box center [391, 143] width 58 height 8
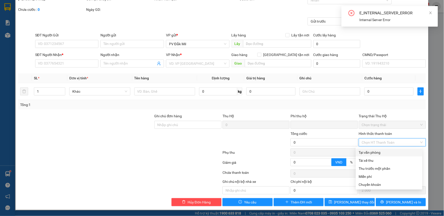
click at [365, 153] on div "Tại văn phòng" at bounding box center [389, 153] width 61 height 6
type input "0"
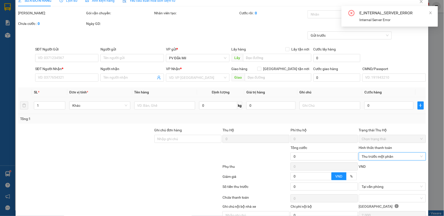
scroll to position [0, 0]
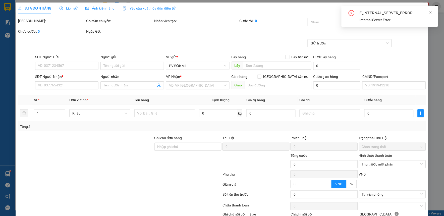
click at [431, 12] on icon "close" at bounding box center [431, 13] width 4 height 4
click at [419, 10] on icon "close" at bounding box center [421, 9] width 4 height 4
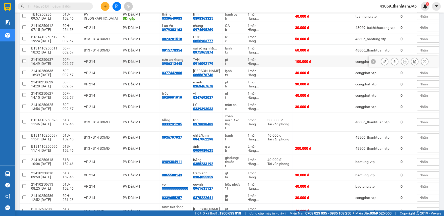
scroll to position [111, 0]
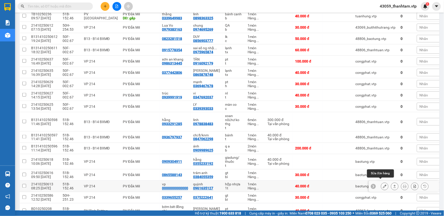
click at [383, 185] on icon at bounding box center [385, 187] width 4 height 4
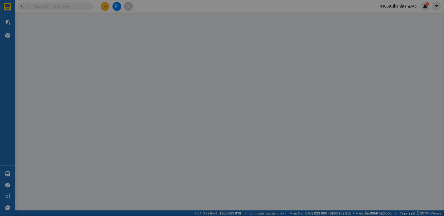
type input "0000000000000"
type input "vp"
type input "0961635127"
type input "quỳnh"
type input "0"
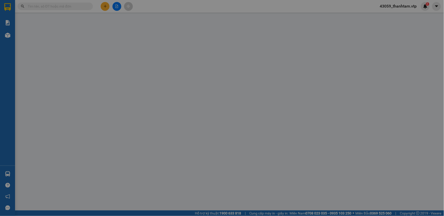
type input "40.000"
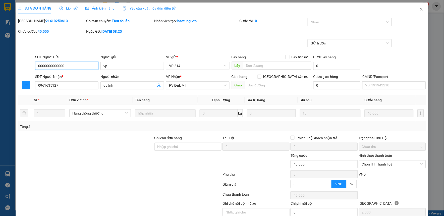
type input "2.000"
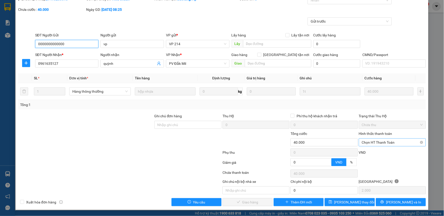
click at [374, 144] on span "Chọn HT Thanh Toán" at bounding box center [392, 143] width 61 height 8
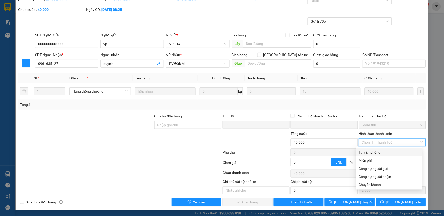
click at [374, 150] on div "Tại văn phòng" at bounding box center [389, 153] width 61 height 6
type input "0"
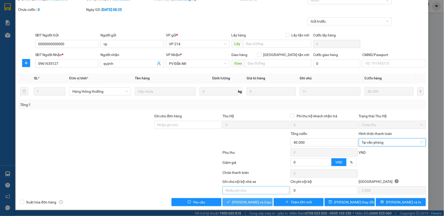
click at [257, 202] on span "[PERSON_NAME] và Giao hàng" at bounding box center [256, 202] width 48 height 6
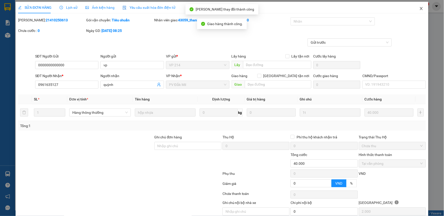
scroll to position [0, 0]
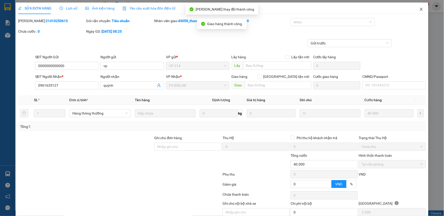
click at [419, 9] on icon "close" at bounding box center [421, 9] width 4 height 4
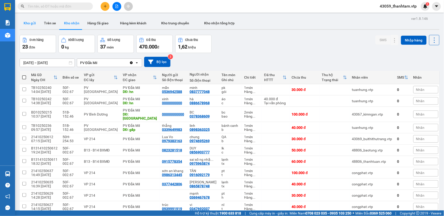
click at [34, 27] on button "Kho gửi" at bounding box center [30, 23] width 20 height 12
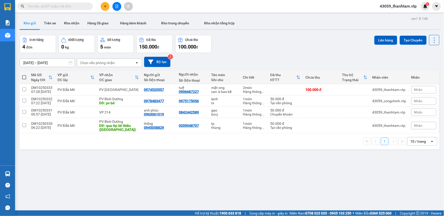
click at [24, 77] on span at bounding box center [24, 77] width 4 height 4
click at [24, 75] on input "checkbox" at bounding box center [24, 75] width 0 height 0
checkbox input "true"
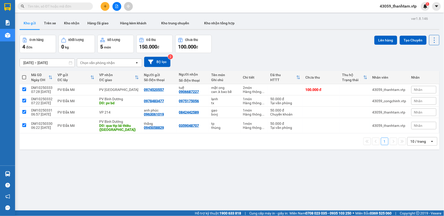
checkbox input "true"
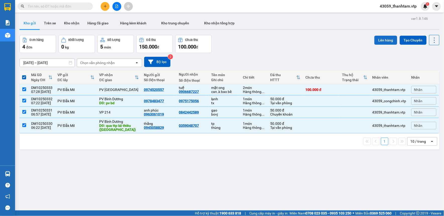
click at [379, 39] on button "Lên hàng" at bounding box center [385, 40] width 23 height 9
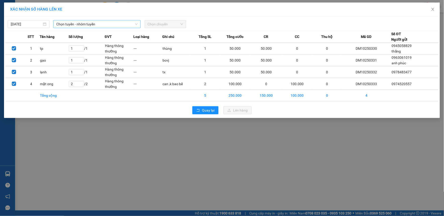
click at [91, 25] on span "Chọn tuyến - nhóm tuyến" at bounding box center [96, 24] width 81 height 8
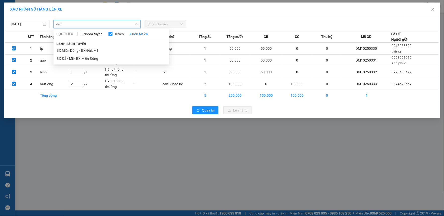
type input "d"
type input "cj"
click at [97, 49] on li "BX Cư Jút - BX Miền Đông" at bounding box center [111, 50] width 116 height 8
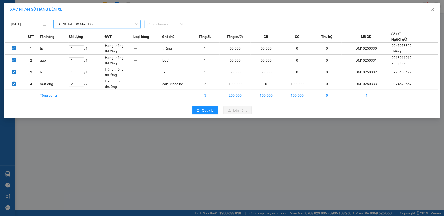
click at [168, 23] on span "Chọn chuyến" at bounding box center [166, 24] width 36 height 8
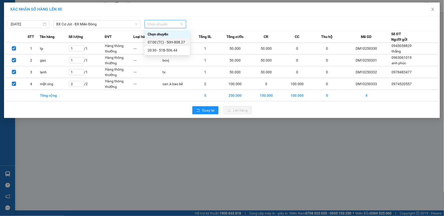
click at [172, 43] on div "07:00 (TC) - 50H-808.27" at bounding box center [167, 42] width 39 height 6
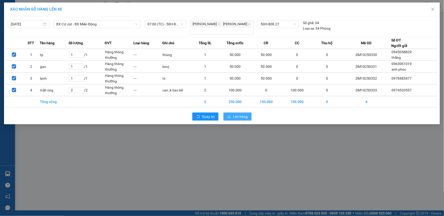
click at [232, 116] on button "Lên hàng" at bounding box center [237, 116] width 28 height 8
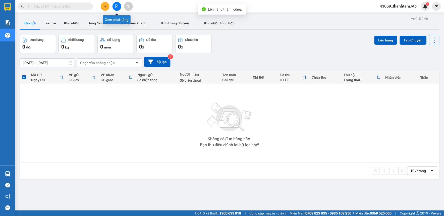
click at [115, 4] on button at bounding box center [116, 6] width 9 height 9
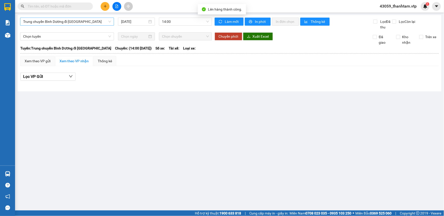
click at [100, 22] on span "Trung chuyển Bình Dương đi BXMĐ" at bounding box center [67, 22] width 88 height 8
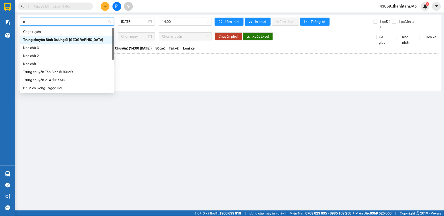
type input "cj"
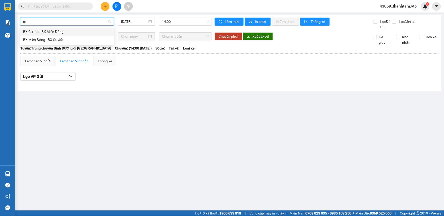
click at [102, 29] on div "BX Cư Jút - BX Miền Đông" at bounding box center [67, 32] width 88 height 6
type input "[DATE]"
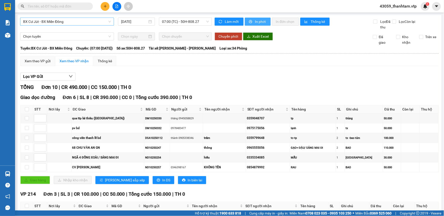
click at [267, 21] on button "In phơi" at bounding box center [258, 22] width 26 height 8
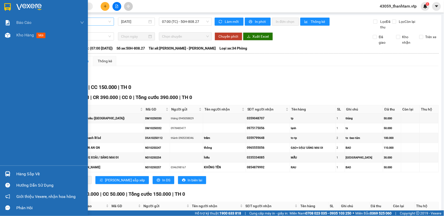
click at [9, 6] on img at bounding box center [7, 7] width 7 height 8
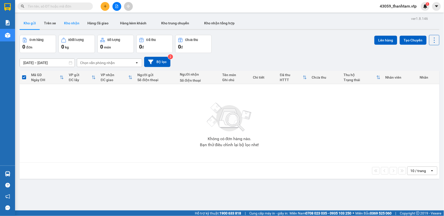
click at [67, 24] on button "Kho nhận" at bounding box center [71, 23] width 23 height 12
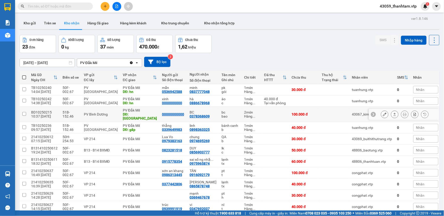
click at [383, 113] on icon at bounding box center [385, 114] width 4 height 4
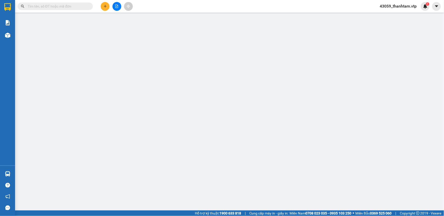
type input "00000000000"
type input "0378368609"
type input "BC"
type input "[GEOGRAPHIC_DATA]"
type input "0"
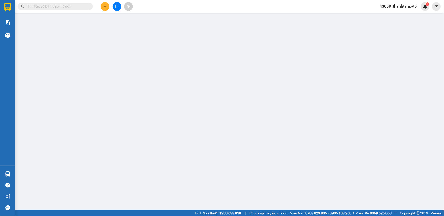
type input "100.000"
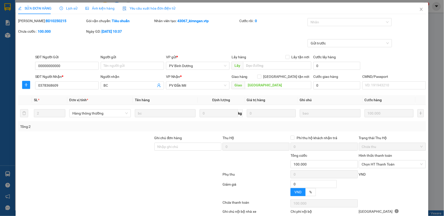
type input "5.000"
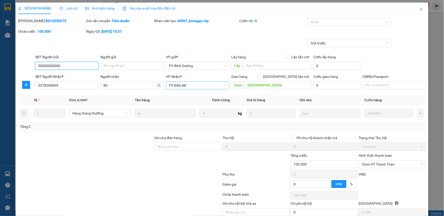
click at [190, 87] on span "PV Đắk Mil" at bounding box center [198, 86] width 58 height 8
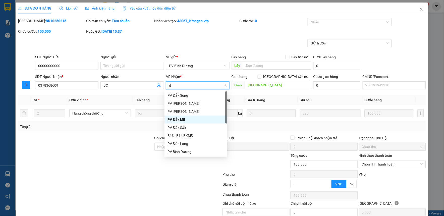
type input "ds"
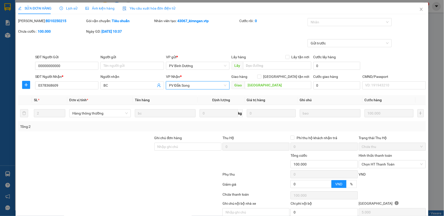
click at [191, 87] on span "PV Đắk Song" at bounding box center [198, 86] width 58 height 8
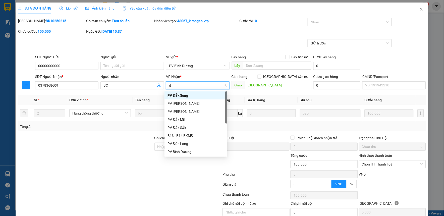
type input "ds"
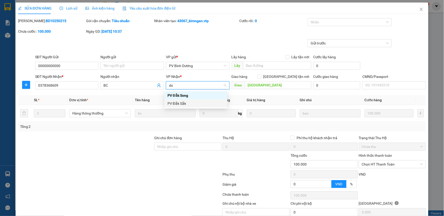
click at [205, 102] on div "PV Đắk Sắk" at bounding box center [195, 104] width 57 height 6
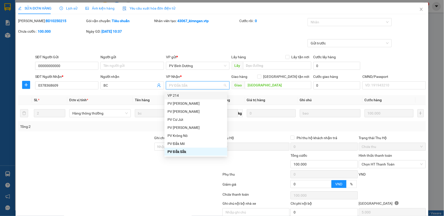
click at [202, 85] on span "PV Đắk Sắk" at bounding box center [198, 86] width 58 height 8
click at [202, 78] on div "VP Nhận *" at bounding box center [198, 77] width 64 height 6
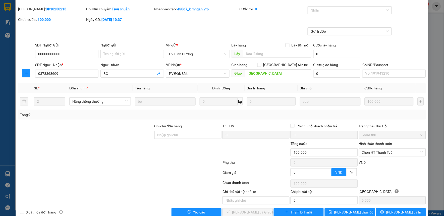
scroll to position [22, 0]
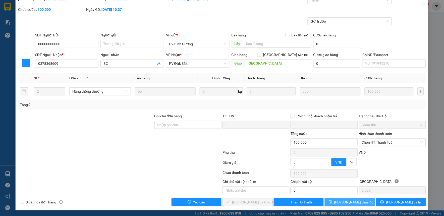
click at [351, 201] on span "[PERSON_NAME] thay đổi" at bounding box center [354, 202] width 40 height 6
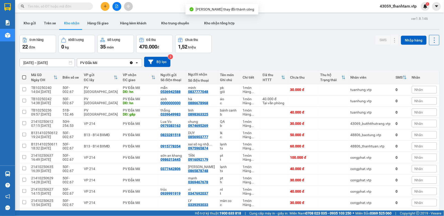
click at [322, 48] on div "Đơn hàng 22 đơn Khối lượng 0 kg Số lượng 35 món Đã thu 470.000 đ Chưa thu 1,52 …" at bounding box center [230, 44] width 420 height 18
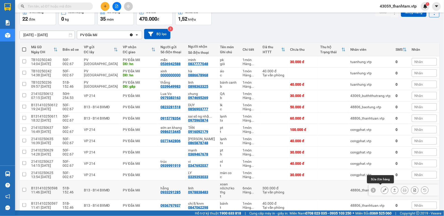
click at [381, 187] on button at bounding box center [384, 190] width 7 height 9
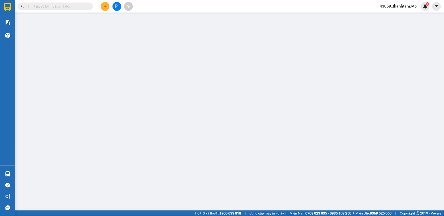
type input "15.000"
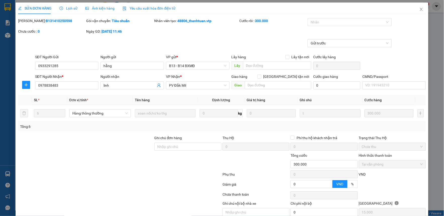
type input "0933291285"
type input "hằng"
type input "0978838483"
type input "linh"
type input "0"
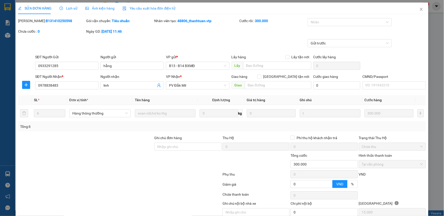
type input "300.000"
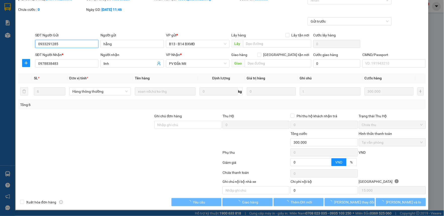
scroll to position [22, 0]
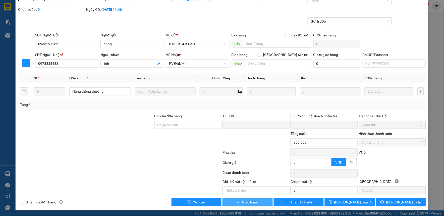
click at [256, 203] on button "Giao hàng" at bounding box center [247, 202] width 50 height 8
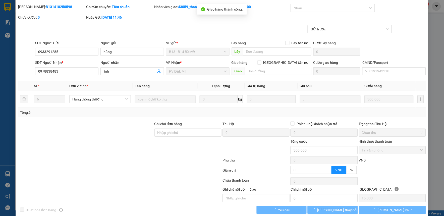
scroll to position [0, 0]
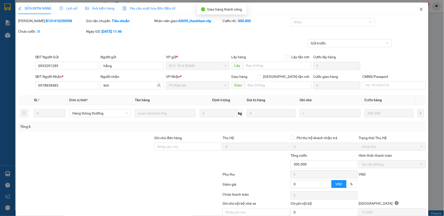
click at [419, 10] on icon "close" at bounding box center [421, 9] width 4 height 4
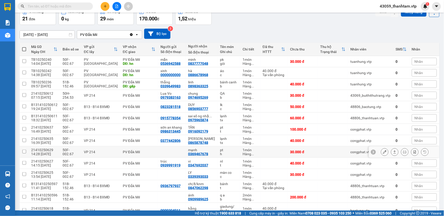
scroll to position [28, 0]
click at [381, 109] on button at bounding box center [384, 107] width 7 height 9
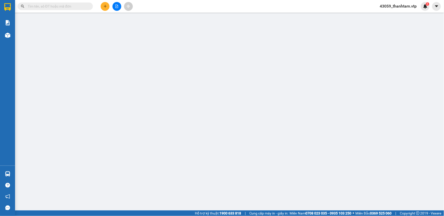
type input "2.500"
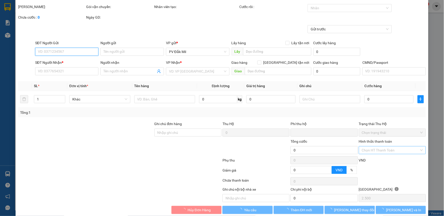
scroll to position [22, 0]
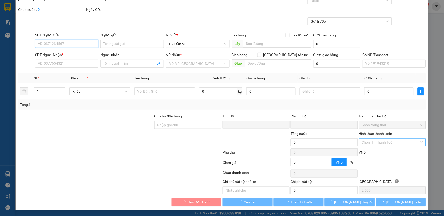
type input "0823281518"
type input "0856903777"
type input "DUY"
type input "0"
type input "50.000"
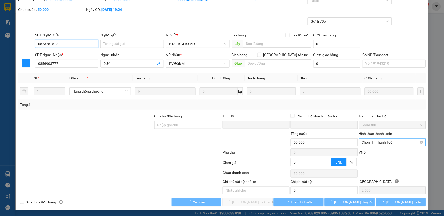
drag, startPoint x: 375, startPoint y: 139, endPoint x: 376, endPoint y: 144, distance: 5.1
click at [376, 144] on span "Chọn HT Thanh Toán" at bounding box center [392, 143] width 61 height 8
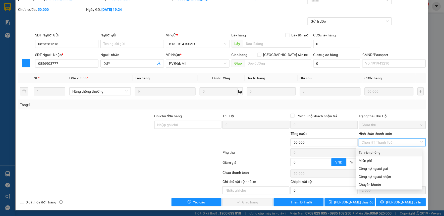
click at [375, 151] on div "Tại văn phòng" at bounding box center [389, 153] width 61 height 6
type input "0"
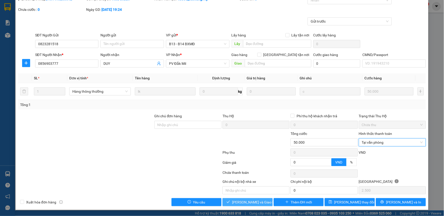
click at [254, 202] on span "[PERSON_NAME] và Giao hàng" at bounding box center [256, 202] width 48 height 6
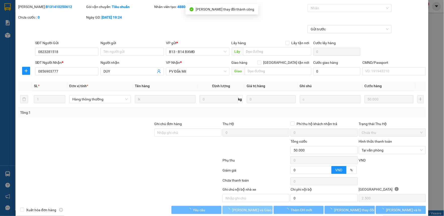
scroll to position [0, 0]
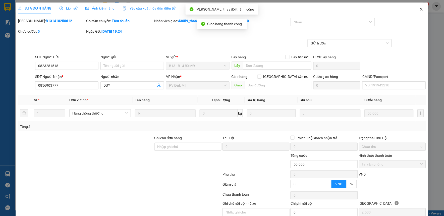
click at [420, 9] on icon "close" at bounding box center [421, 9] width 3 height 3
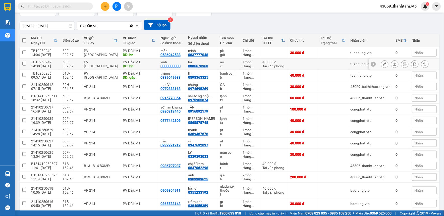
scroll to position [28, 0]
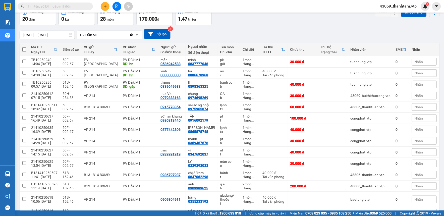
click at [267, 19] on div "Đơn hàng 20 đơn Khối lượng 0 kg Số lượng 28 món Đã thu 170.000 đ Chưa thu 1,47 …" at bounding box center [230, 16] width 420 height 18
drag, startPoint x: 61, startPoint y: 7, endPoint x: 69, endPoint y: 3, distance: 8.2
click at [61, 6] on input "text" at bounding box center [57, 7] width 59 height 6
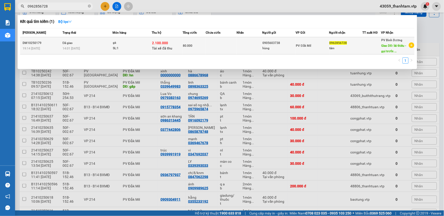
type input "0962856728"
click at [103, 44] on td "Đã giao 14:01 - 08/10" at bounding box center [86, 45] width 51 height 17
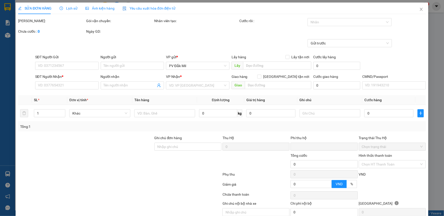
type input "2.500"
type input "0905603738"
type input "hùng"
type input "0962856728"
type input "tâm"
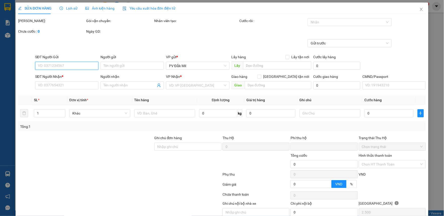
type input "lái thiêu -gọi trước 1 tiếng-thu hộ 2.100.000"
type input "2.100.000"
type input "30.000"
type input "80.000"
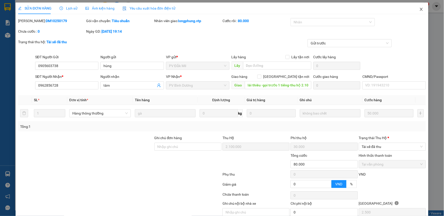
click at [419, 9] on icon "close" at bounding box center [421, 9] width 4 height 4
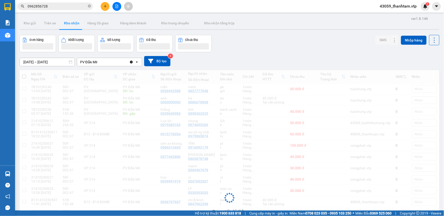
click at [303, 54] on div "11/10/2025 – 13/10/2025 Press the down arrow key to interact with the calendar …" at bounding box center [230, 61] width 420 height 18
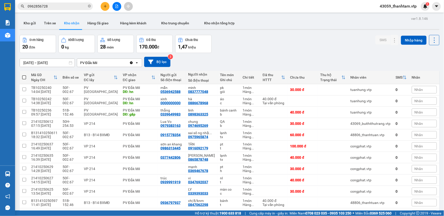
drag, startPoint x: 289, startPoint y: 51, endPoint x: 277, endPoint y: 44, distance: 13.9
click at [289, 46] on div "Đơn hàng 20 đơn Khối lượng 0 kg Số lượng 28 món Đã thu 170.000 đ Chưa thu 1,47 …" at bounding box center [230, 44] width 420 height 18
click at [244, 54] on div "11/10/2025 – 13/10/2025 Press the down arrow key to interact with the calendar …" at bounding box center [230, 62] width 420 height 18
click at [31, 23] on button "Kho gửi" at bounding box center [30, 23] width 20 height 12
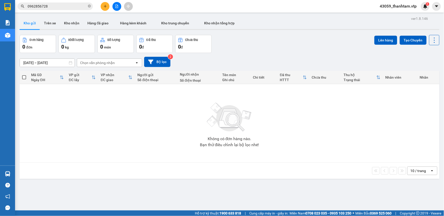
click at [294, 46] on div "Đơn hàng 0 đơn Khối lượng 0 kg Số lượng 0 món Đã thu 0 đ Chưa thu 0 đ Lên hàng …" at bounding box center [230, 44] width 420 height 18
click at [202, 182] on div "ver 1.8.146 Kho gửi Trên xe Kho nhận Hàng đã giao Hàng kèm khách Kho trung chuy…" at bounding box center [230, 123] width 424 height 216
click at [297, 34] on div "ver 1.8.146 Kho gửi Trên xe Kho nhận Hàng đã giao Hàng kèm khách Kho trung chuy…" at bounding box center [230, 123] width 424 height 216
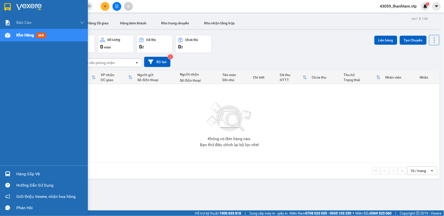
click at [1, 2] on div at bounding box center [44, 8] width 88 height 16
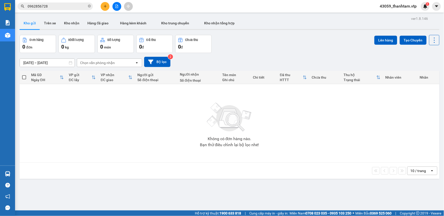
click at [257, 60] on div "11/10/2025 – 13/10/2025 Press the down arrow key to interact with the calendar …" at bounding box center [230, 62] width 420 height 10
click at [73, 21] on button "Kho nhận" at bounding box center [71, 23] width 23 height 12
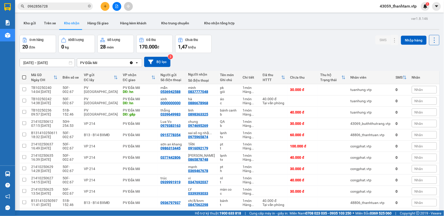
click at [281, 53] on div "11/10/2025 – 13/10/2025 Press the down arrow key to interact with the calendar …" at bounding box center [230, 62] width 420 height 18
click at [63, 6] on input "0962856728" at bounding box center [57, 7] width 59 height 6
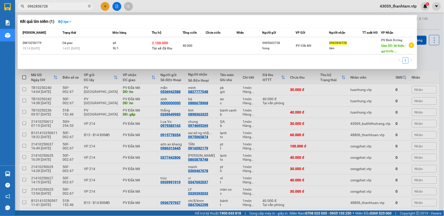
click at [251, 110] on div at bounding box center [222, 108] width 444 height 216
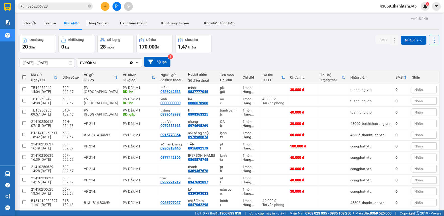
click at [259, 50] on div "Đơn hàng 20 đơn Khối lượng 0 kg Số lượng 28 món Đã thu 170.000 đ Chưa thu 1,47 …" at bounding box center [230, 44] width 420 height 18
click at [276, 60] on div "11/10/2025 – 13/10/2025 Press the down arrow key to interact with the calendar …" at bounding box center [230, 62] width 420 height 10
click at [282, 42] on div "Đơn hàng 20 đơn Khối lượng 0 kg Số lượng 28 món Đã thu 170.000 đ Chưa thu 1,47 …" at bounding box center [230, 44] width 420 height 18
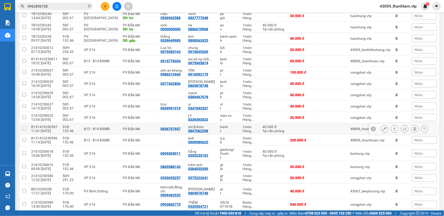
scroll to position [84, 0]
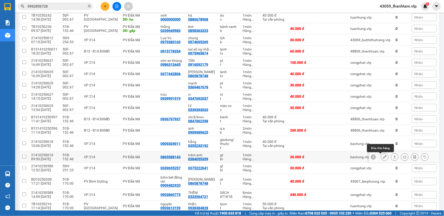
click at [383, 156] on icon at bounding box center [385, 157] width 4 height 4
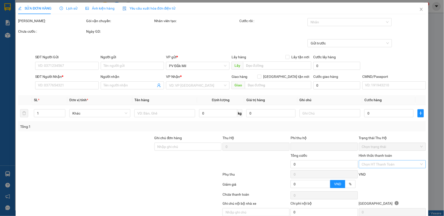
type input "1.500"
type input "0865588143"
type input "0384055359"
type input "trâm anh"
type input "0"
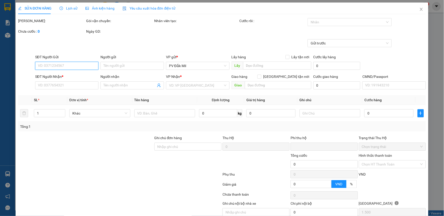
type input "30.000"
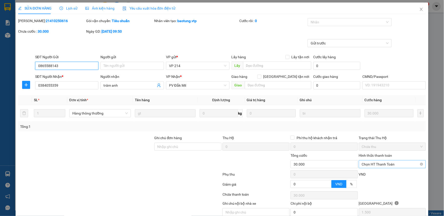
click at [393, 163] on span "Chọn HT Thanh Toán" at bounding box center [392, 164] width 61 height 8
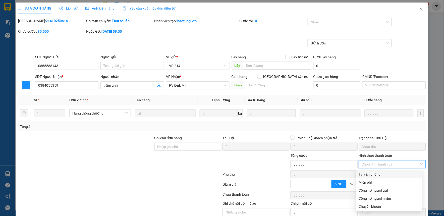
click at [373, 171] on div "Tại văn phòng" at bounding box center [389, 174] width 67 height 8
type input "0"
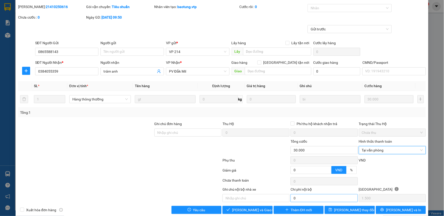
scroll to position [22, 0]
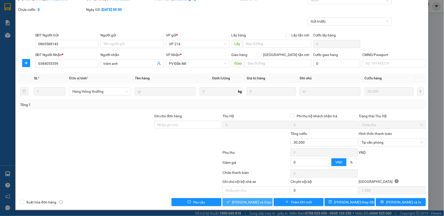
click at [255, 202] on span "[PERSON_NAME] và Giao hàng" at bounding box center [256, 202] width 48 height 6
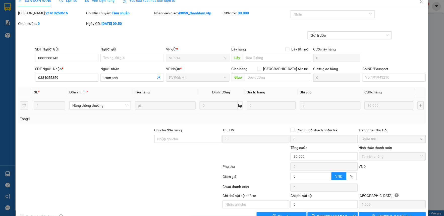
scroll to position [0, 0]
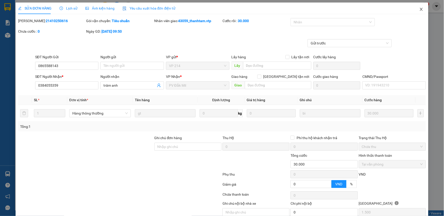
click at [419, 9] on icon "close" at bounding box center [421, 9] width 4 height 4
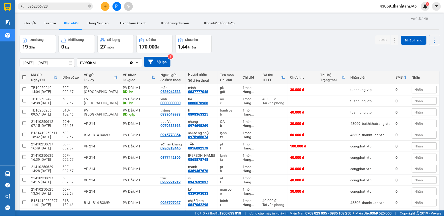
click at [286, 59] on div "11/10/2025 – 13/10/2025 Press the down arrow key to interact with the calendar …" at bounding box center [230, 62] width 420 height 10
click at [381, 133] on button at bounding box center [384, 135] width 7 height 9
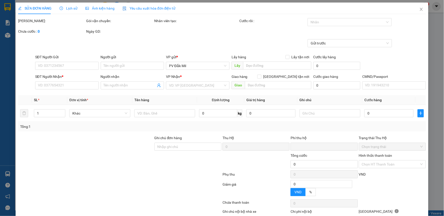
type input "3.000"
type input "0915778354"
type input "0975965874"
type input "sai số ng nhận ,ll ng gửi k nghe máy"
type input "0"
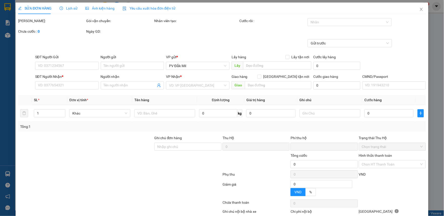
type input "60.000"
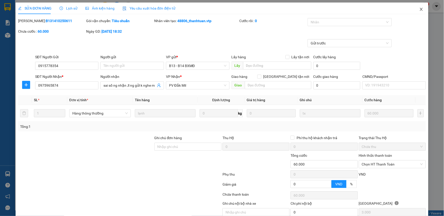
click at [419, 10] on icon "close" at bounding box center [421, 9] width 4 height 4
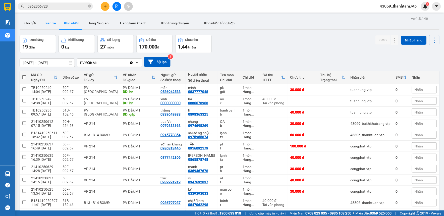
click at [51, 23] on button "Trên xe" at bounding box center [50, 23] width 20 height 12
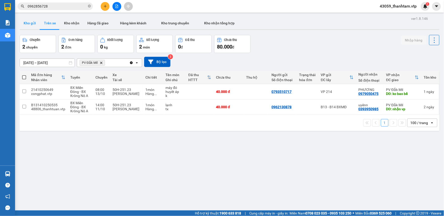
click at [32, 27] on button "Kho gửi" at bounding box center [30, 23] width 20 height 12
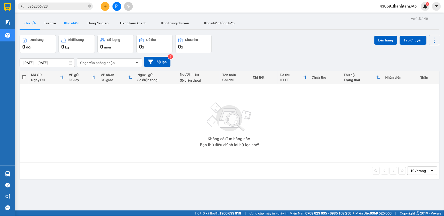
click at [69, 25] on button "Kho nhận" at bounding box center [71, 23] width 23 height 12
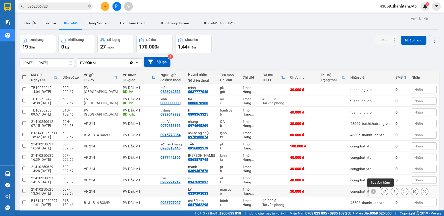
click at [383, 192] on icon at bounding box center [385, 192] width 4 height 4
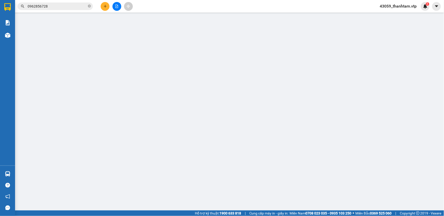
type input "0339393033"
type input "LY"
type input "0"
type input "30.000"
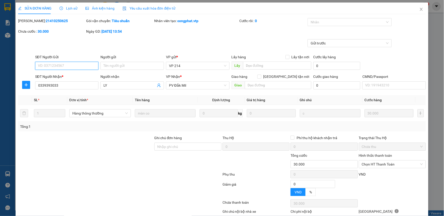
type input "1.500"
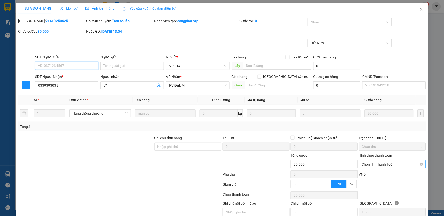
click at [395, 164] on span "Chọn HT Thanh Toán" at bounding box center [392, 164] width 61 height 8
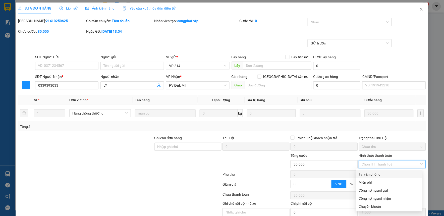
click at [392, 174] on div "Tại văn phòng" at bounding box center [389, 175] width 61 height 6
type input "0"
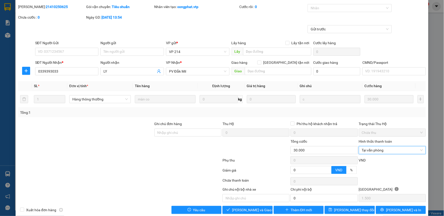
scroll to position [22, 0]
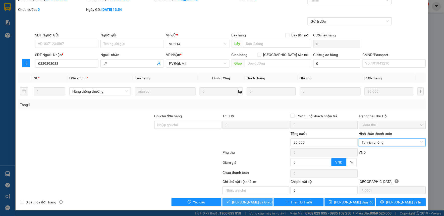
click at [237, 202] on span "[PERSON_NAME] và Giao hàng" at bounding box center [256, 202] width 48 height 6
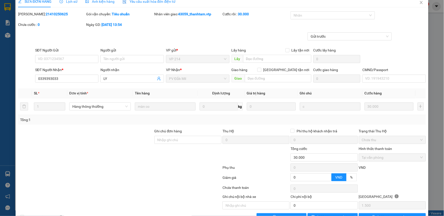
scroll to position [0, 0]
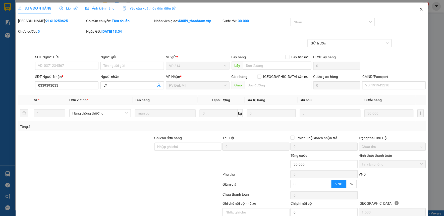
click at [420, 9] on icon "close" at bounding box center [421, 9] width 3 height 3
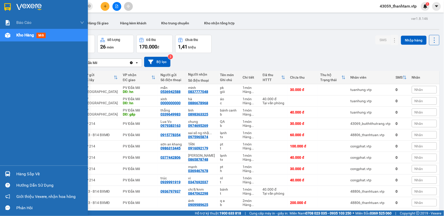
click at [5, 8] on img at bounding box center [7, 7] width 7 height 8
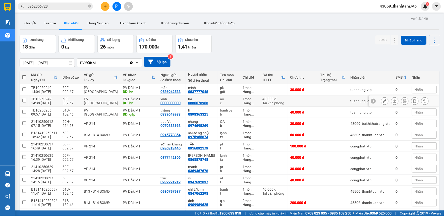
click at [383, 101] on icon at bounding box center [385, 101] width 4 height 4
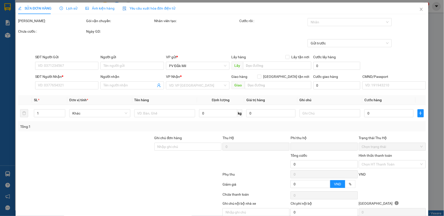
type input "2.000"
type input "0000000000"
type input "xinh"
type input "0886678968"
type input "hà"
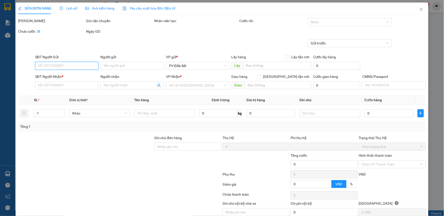
type input "hn"
type input "0"
type input "40.000"
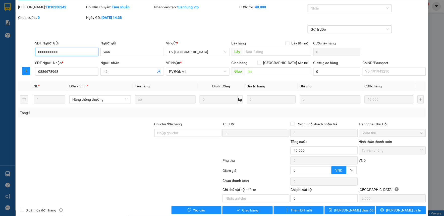
scroll to position [22, 0]
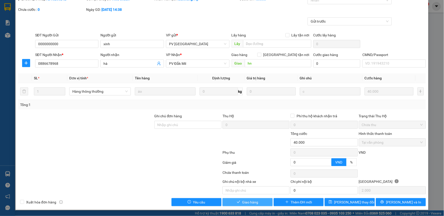
click at [246, 203] on span "Giao hàng" at bounding box center [250, 202] width 16 height 6
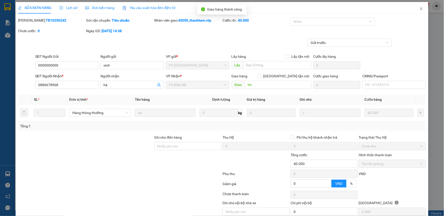
scroll to position [0, 0]
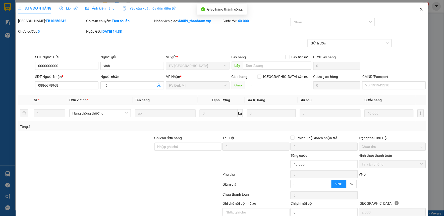
click at [419, 10] on icon "close" at bounding box center [421, 9] width 4 height 4
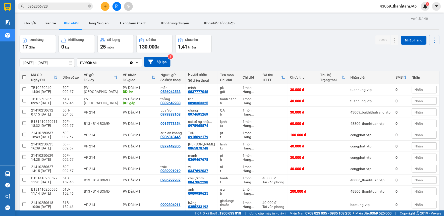
click at [235, 53] on div "11/10/2025 – 13/10/2025 Press the down arrow key to interact with the calendar …" at bounding box center [230, 62] width 420 height 18
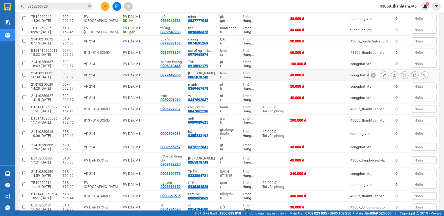
scroll to position [95, 0]
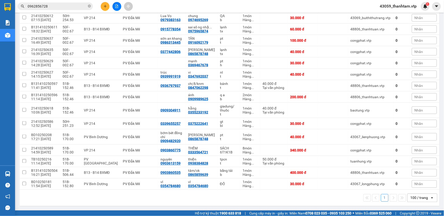
click at [254, 198] on div "1 100 / trang open" at bounding box center [230, 198] width 416 height 9
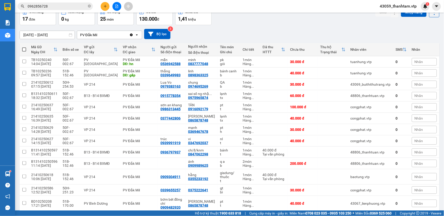
scroll to position [56, 0]
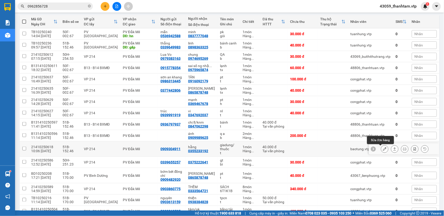
click at [383, 150] on icon at bounding box center [385, 149] width 4 height 4
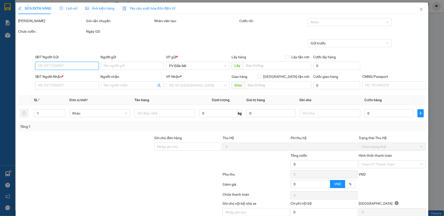
type input "2.000"
type input "0909304911"
type input "0355233192"
type input "hằng"
type input "0"
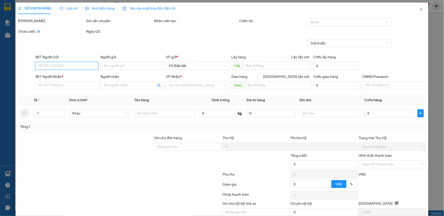
type input "40.000"
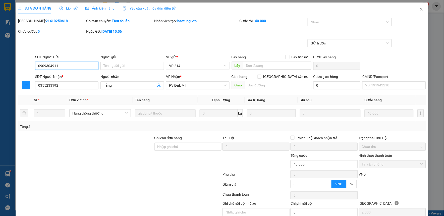
scroll to position [22, 0]
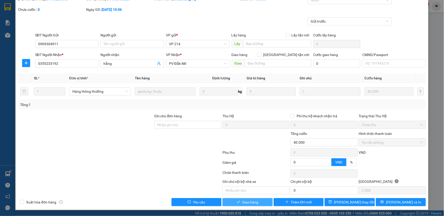
click at [249, 198] on button "Giao hàng" at bounding box center [247, 202] width 50 height 8
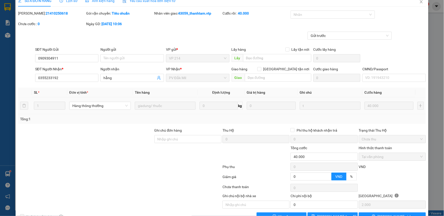
scroll to position [0, 0]
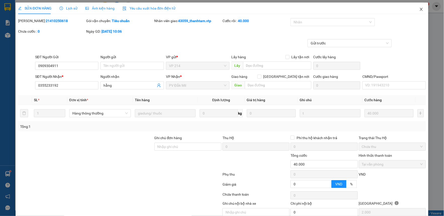
click at [420, 9] on icon "close" at bounding box center [421, 9] width 3 height 3
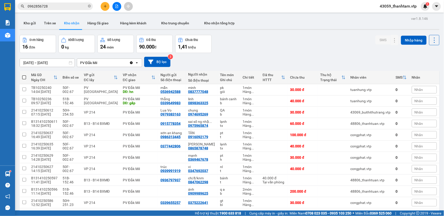
click at [260, 57] on div "11/10/2025 – 13/10/2025 Press the down arrow key to interact with the calendar …" at bounding box center [230, 62] width 420 height 10
